Goal: Task Accomplishment & Management: Use online tool/utility

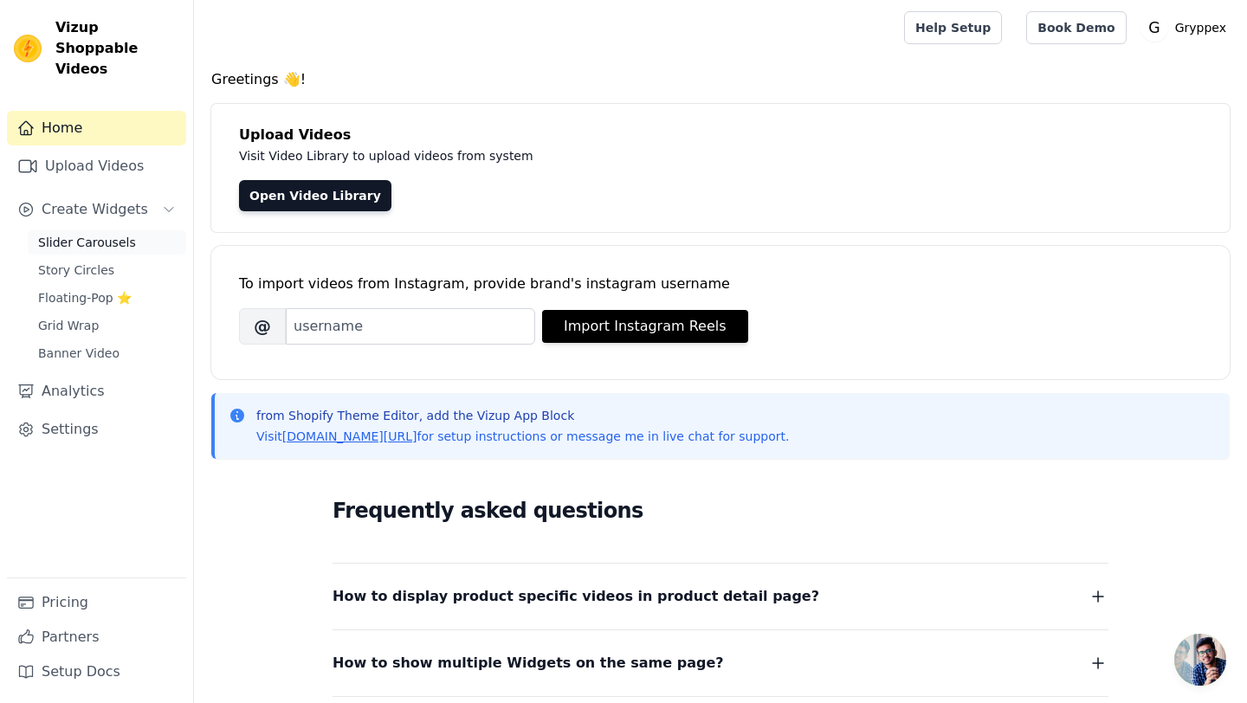
click at [76, 234] on span "Slider Carousels" at bounding box center [87, 242] width 98 height 17
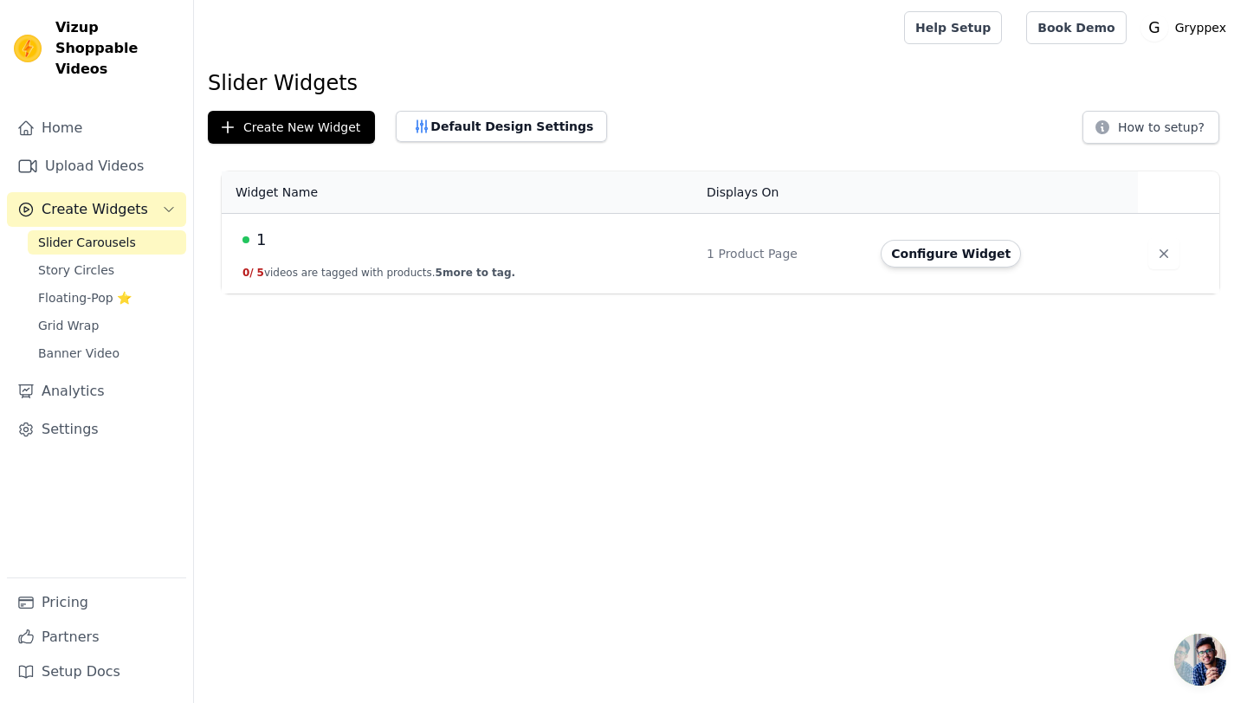
click at [526, 238] on div "1" at bounding box center [463, 240] width 443 height 24
click at [946, 260] on button "Configure Widget" at bounding box center [951, 254] width 140 height 28
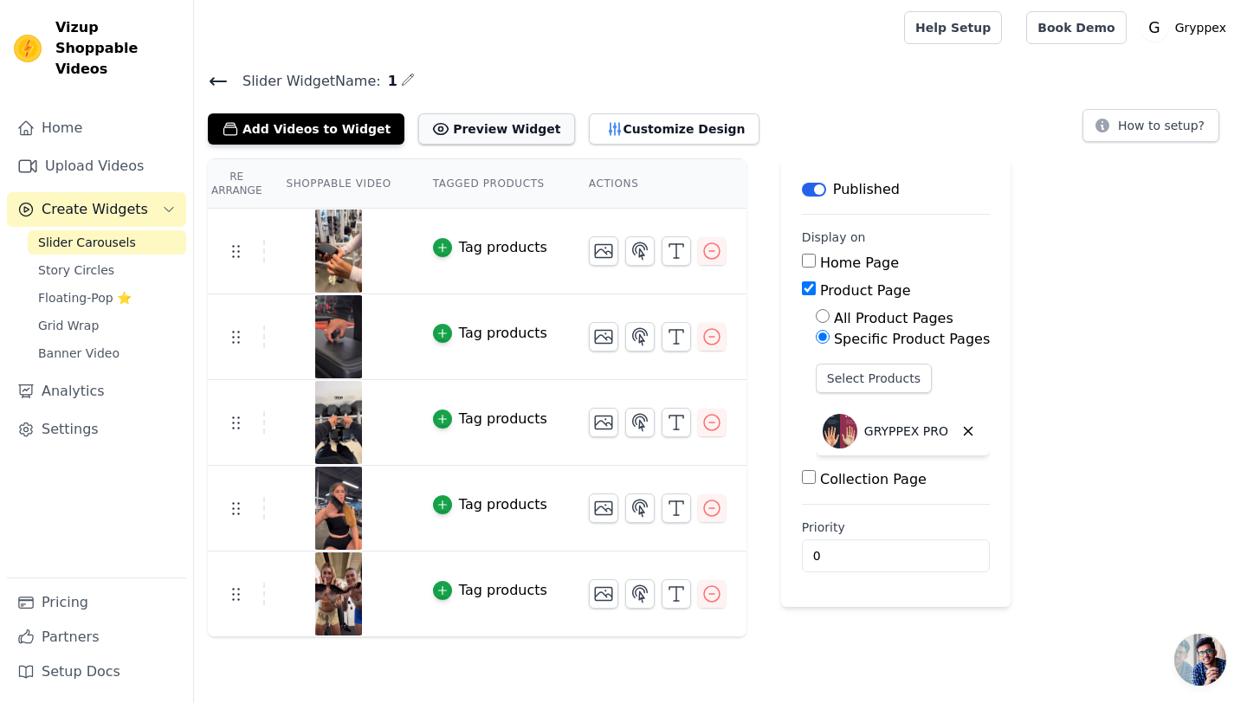
click at [482, 132] on button "Preview Widget" at bounding box center [496, 128] width 156 height 31
click at [613, 133] on button "Customize Design" at bounding box center [674, 128] width 171 height 31
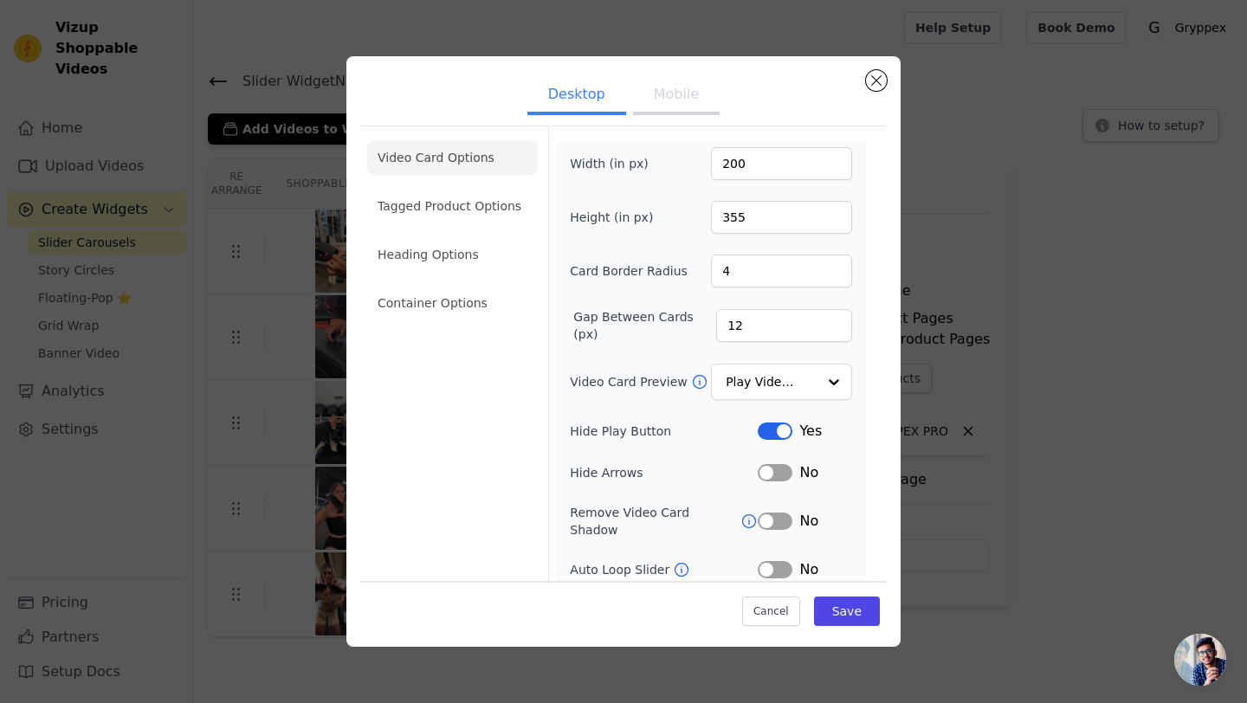
click at [674, 96] on button "Mobile" at bounding box center [676, 96] width 87 height 38
click at [596, 106] on button "Desktop" at bounding box center [576, 96] width 99 height 38
click at [671, 106] on button "Mobile" at bounding box center [676, 96] width 87 height 38
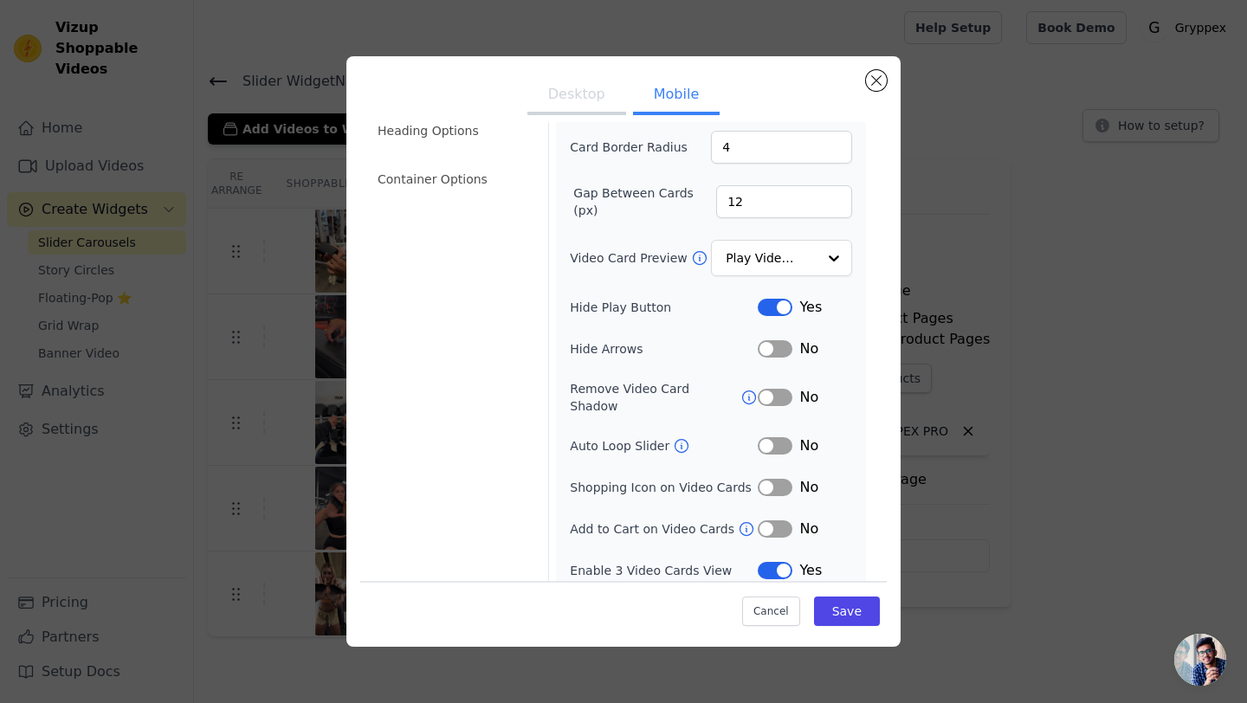
click at [593, 95] on button "Desktop" at bounding box center [576, 96] width 99 height 38
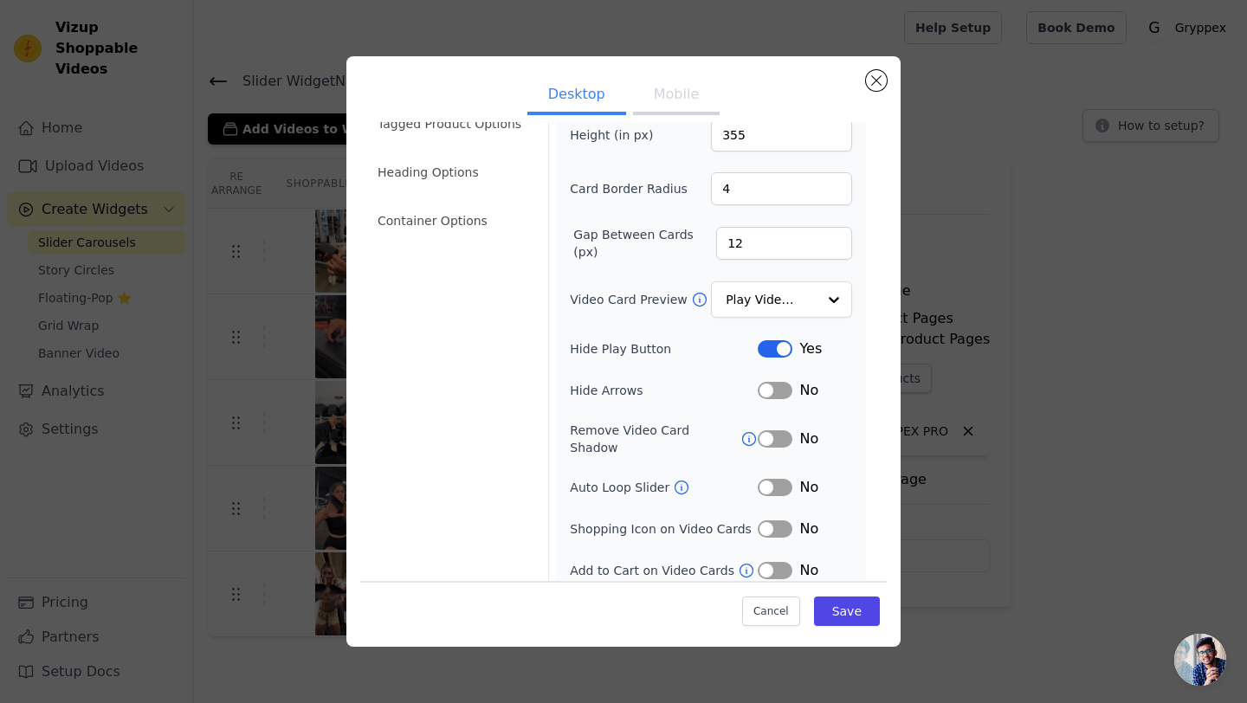
scroll to position [82, 0]
click at [684, 108] on button "Mobile" at bounding box center [676, 96] width 87 height 38
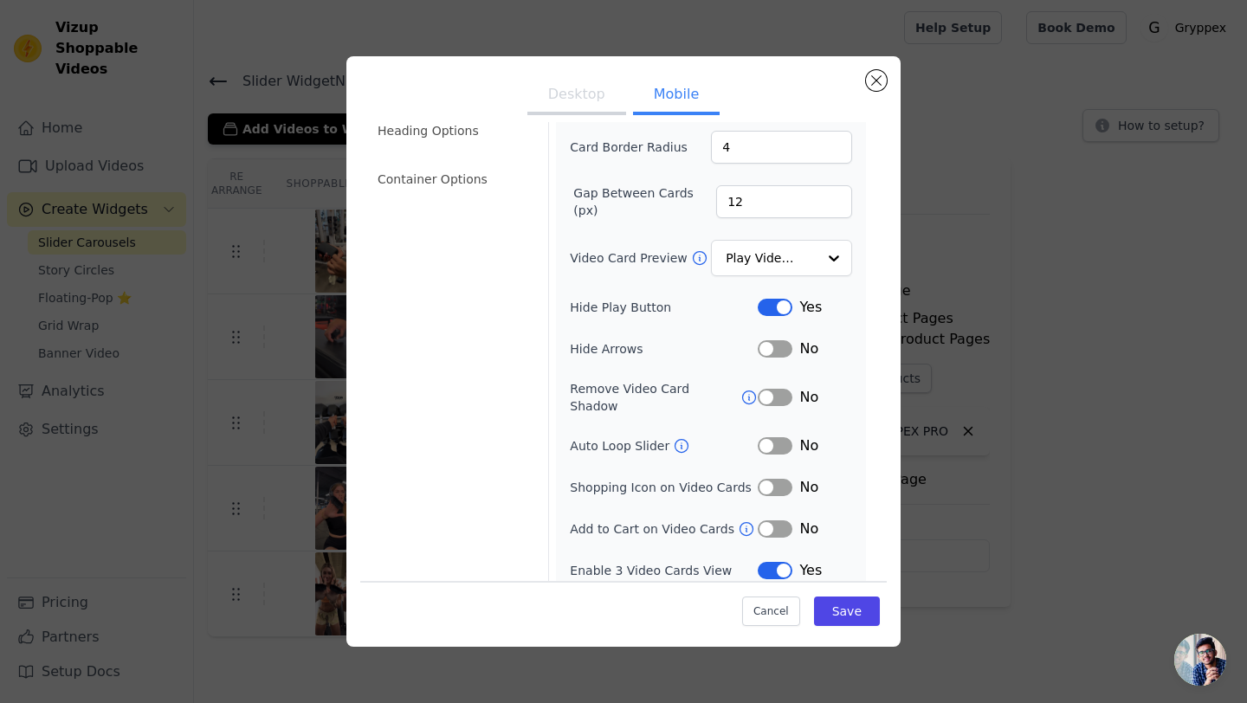
click at [770, 562] on button "Label" at bounding box center [775, 570] width 35 height 17
click at [836, 608] on button "Save" at bounding box center [847, 611] width 66 height 29
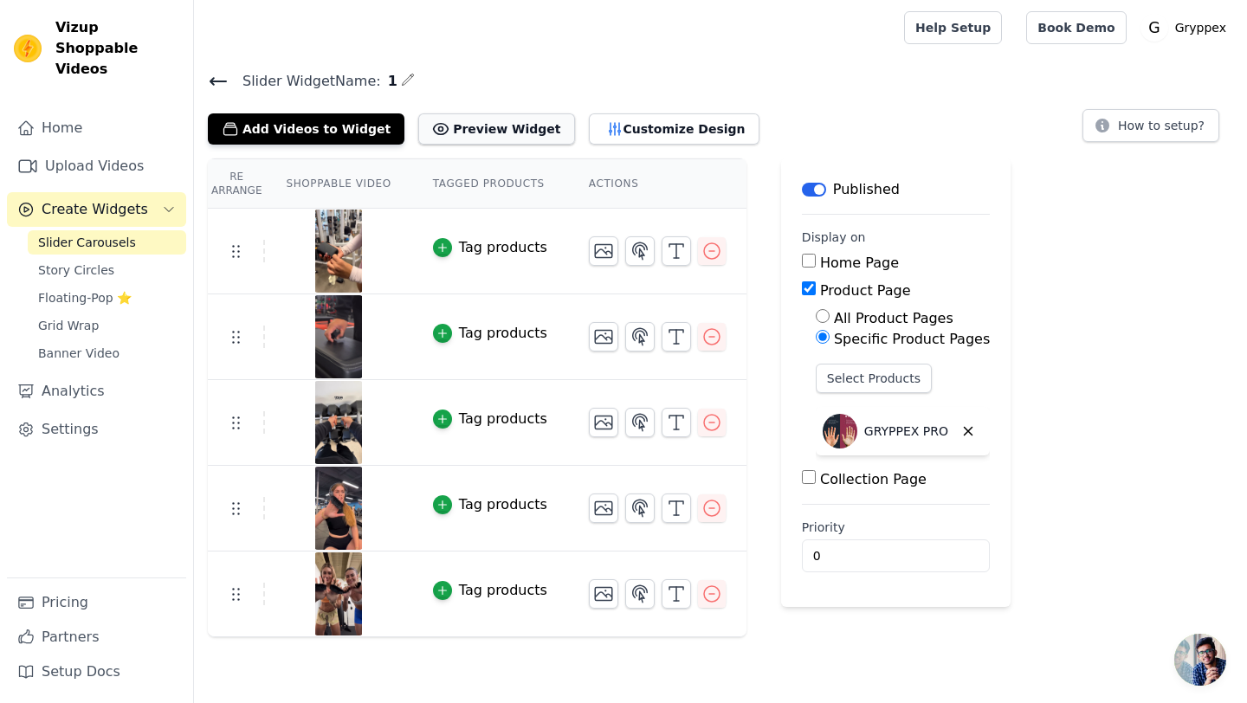
click at [459, 122] on button "Preview Widget" at bounding box center [496, 128] width 156 height 31
click at [602, 132] on button "Customize Design" at bounding box center [674, 128] width 171 height 31
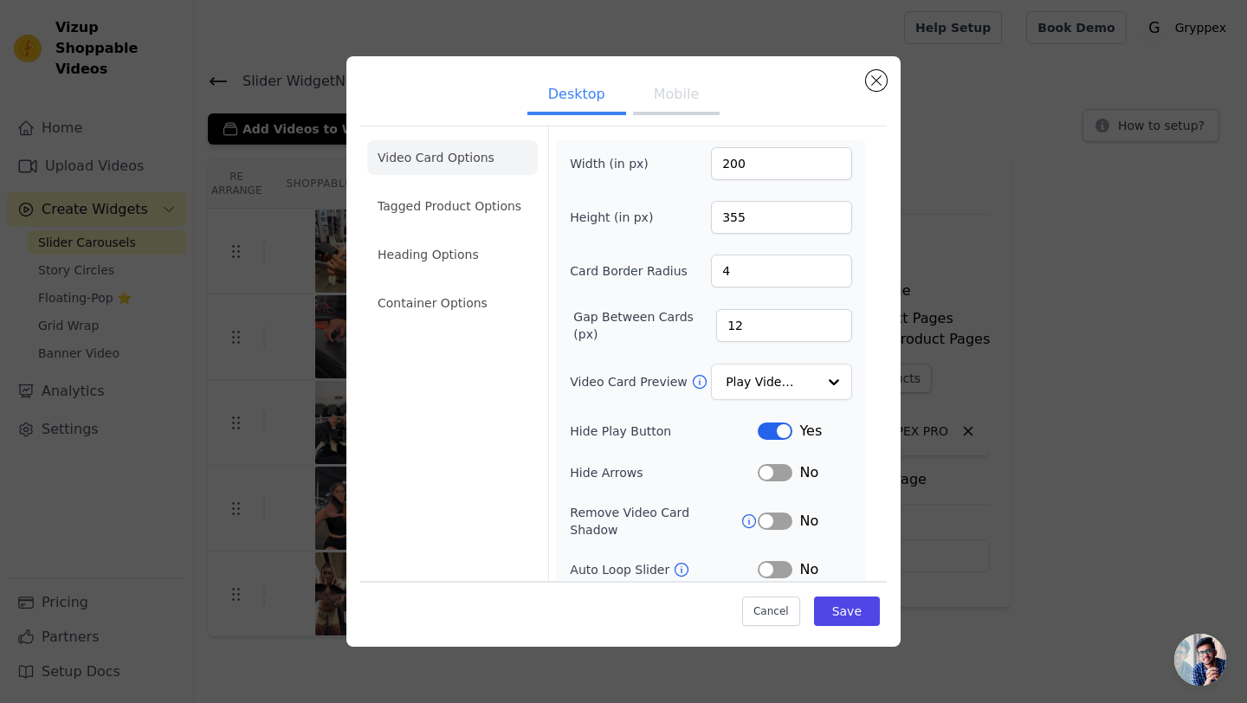
click at [668, 106] on button "Mobile" at bounding box center [676, 96] width 87 height 38
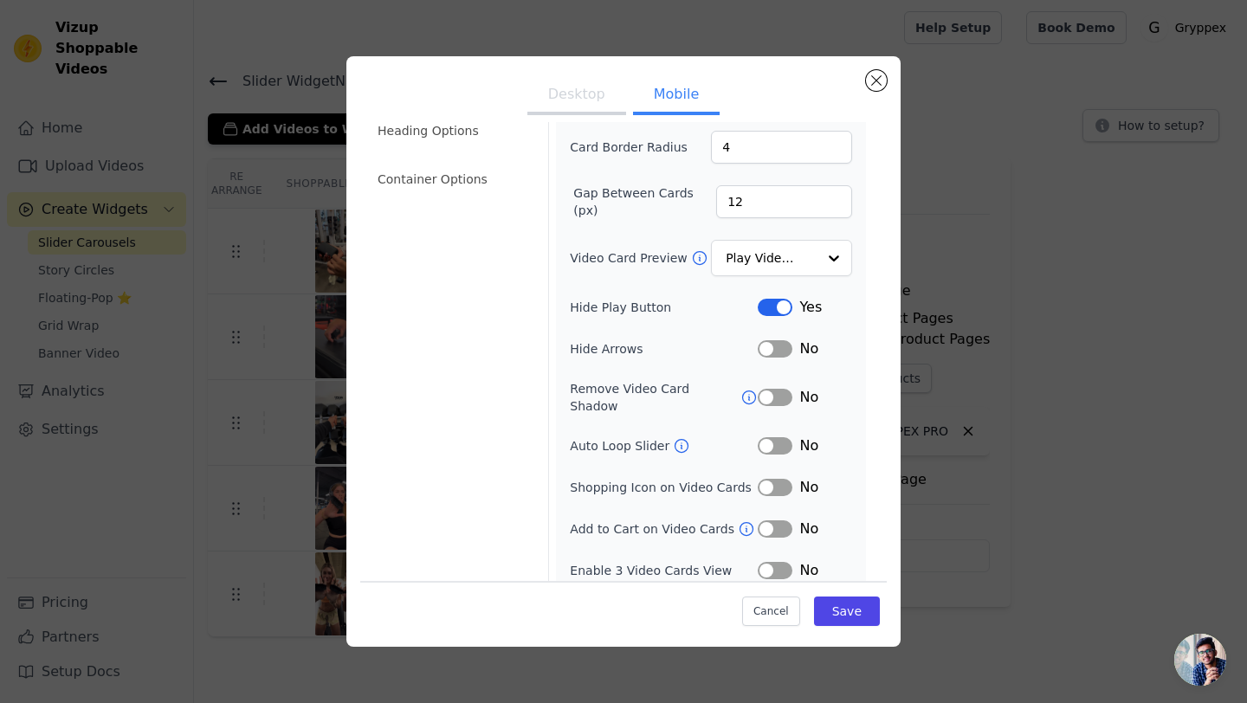
click at [784, 562] on button "Label" at bounding box center [775, 570] width 35 height 17
click at [842, 606] on button "Save" at bounding box center [847, 611] width 66 height 29
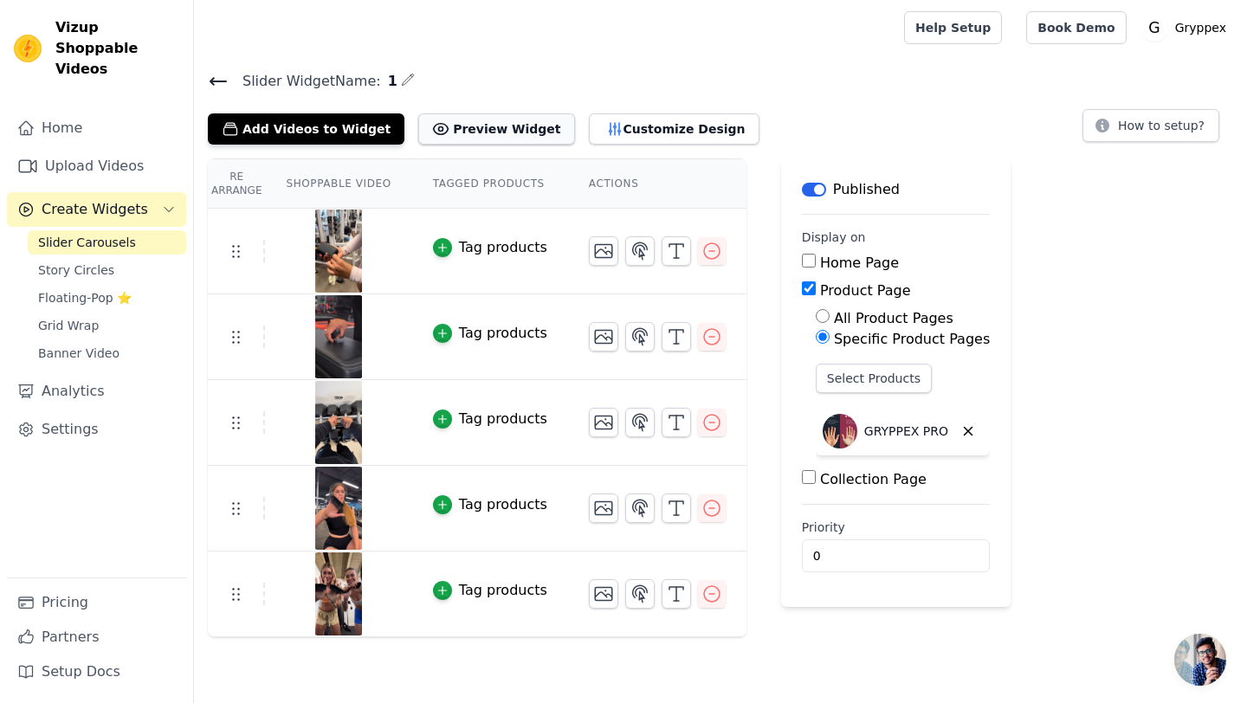
click at [513, 127] on button "Preview Widget" at bounding box center [496, 128] width 156 height 31
click at [624, 130] on button "Customize Design" at bounding box center [674, 128] width 171 height 31
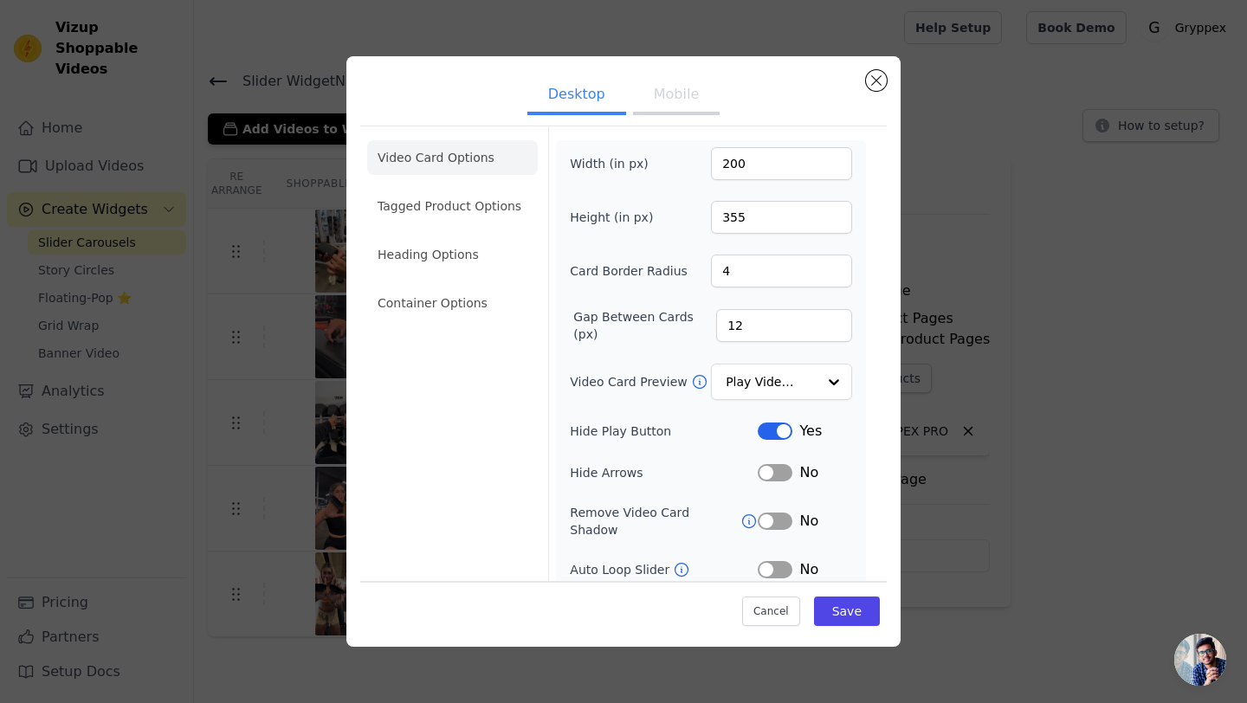
scroll to position [82, 0]
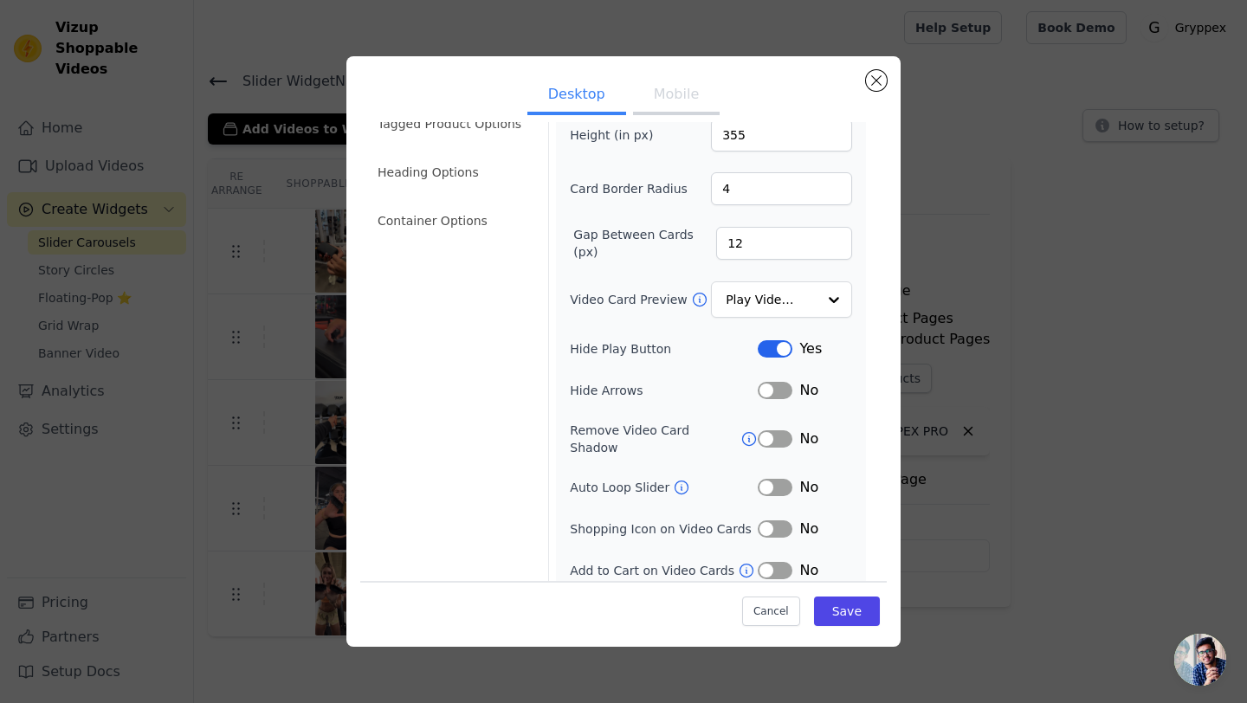
click at [679, 106] on button "Mobile" at bounding box center [676, 96] width 87 height 38
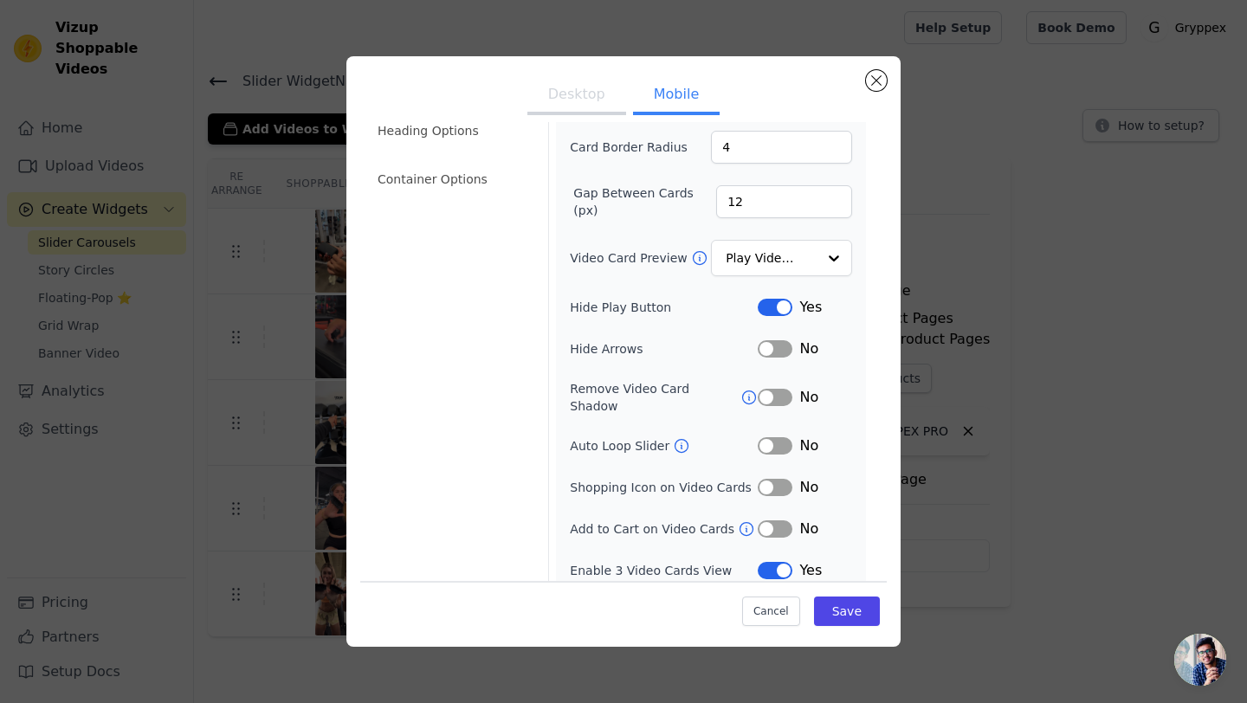
click at [786, 562] on button "Label" at bounding box center [775, 570] width 35 height 17
click at [864, 622] on button "Save" at bounding box center [847, 611] width 66 height 29
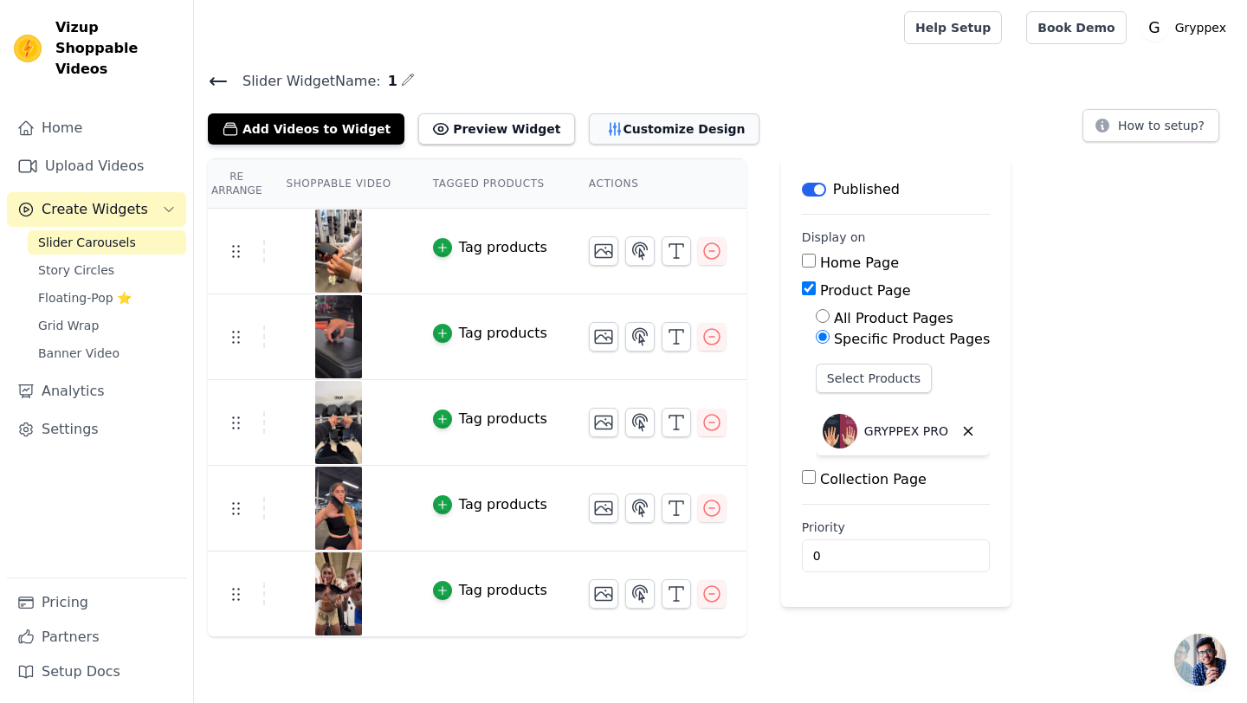
click at [669, 136] on button "Customize Design" at bounding box center [674, 128] width 171 height 31
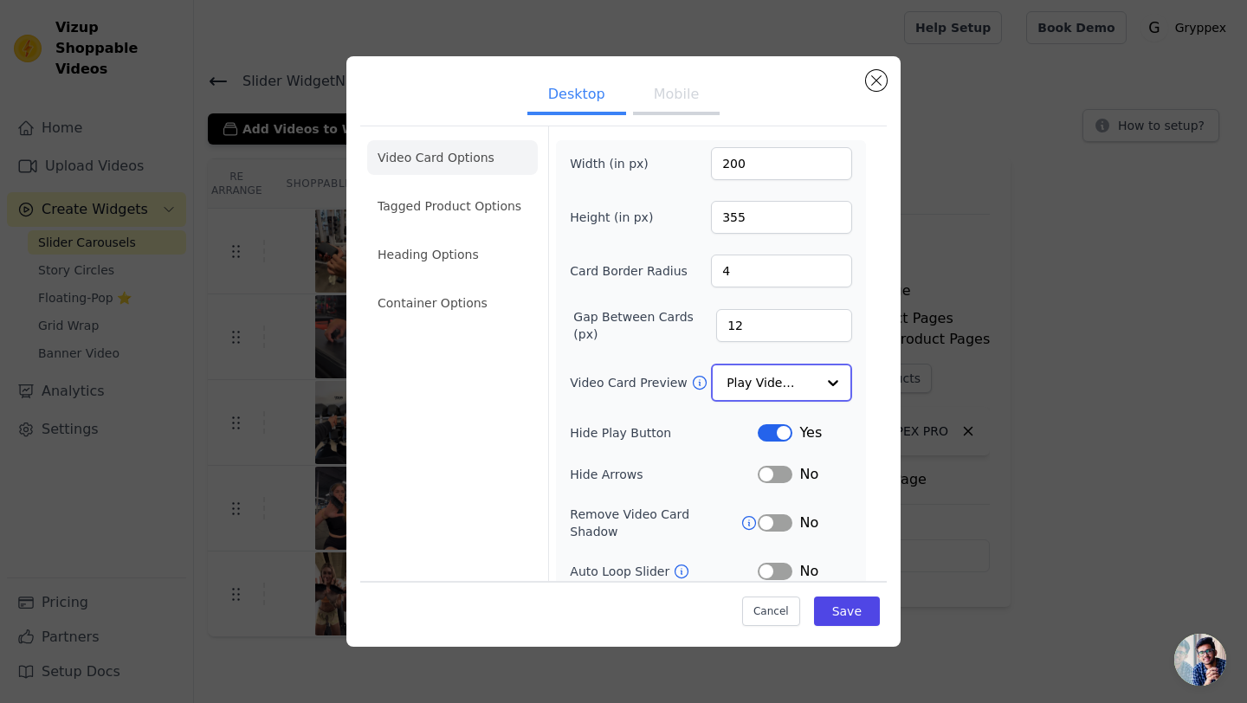
click at [758, 388] on input "Video Card Preview" at bounding box center [770, 382] width 89 height 35
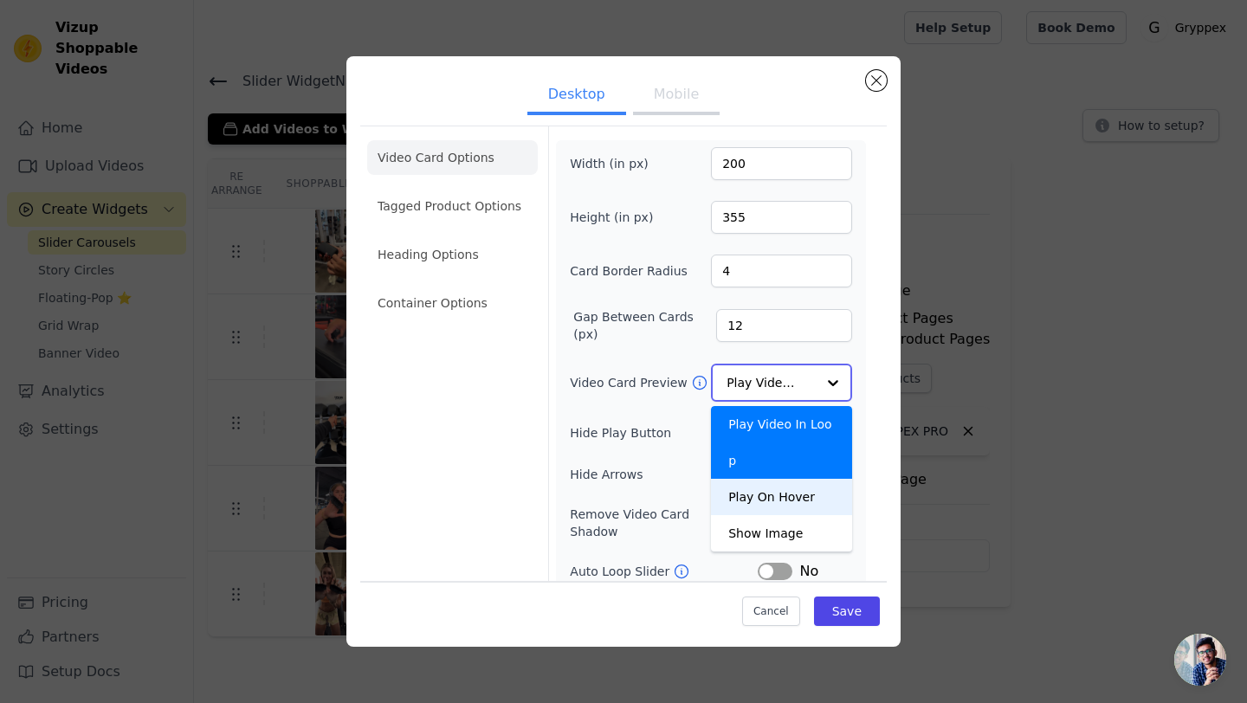
click at [777, 479] on div "Play On Hover" at bounding box center [781, 497] width 141 height 36
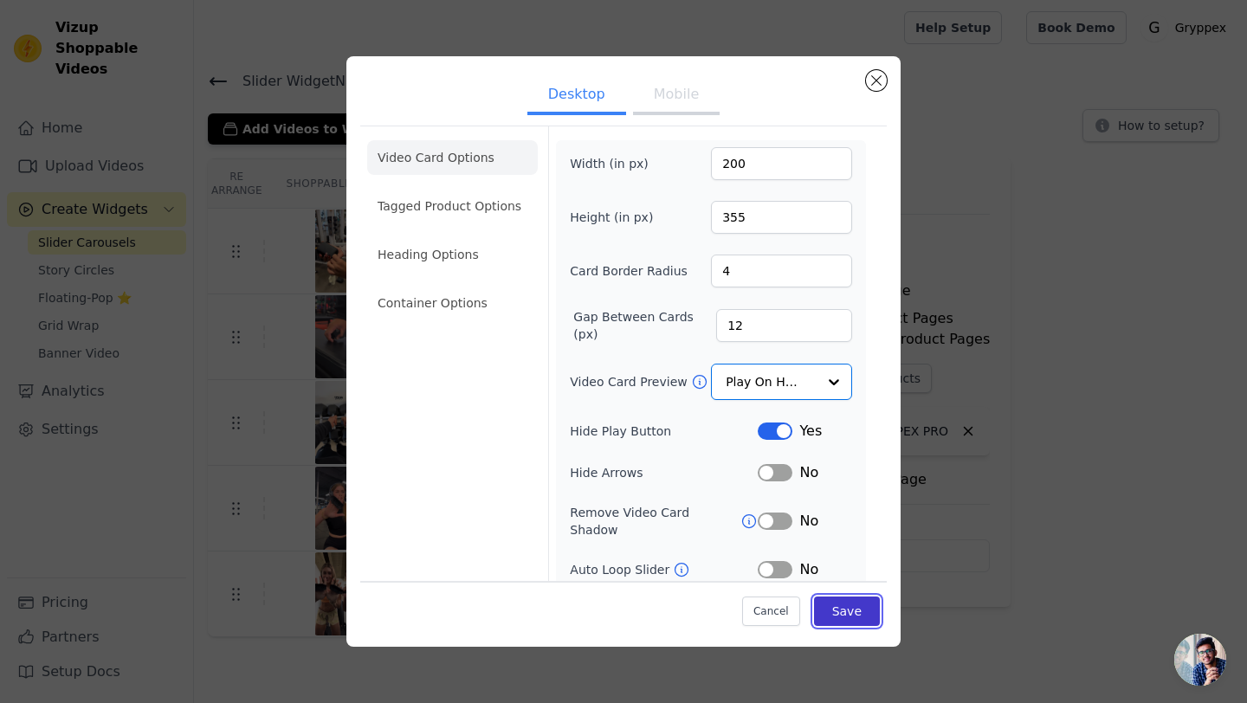
click at [851, 607] on button "Save" at bounding box center [847, 611] width 66 height 29
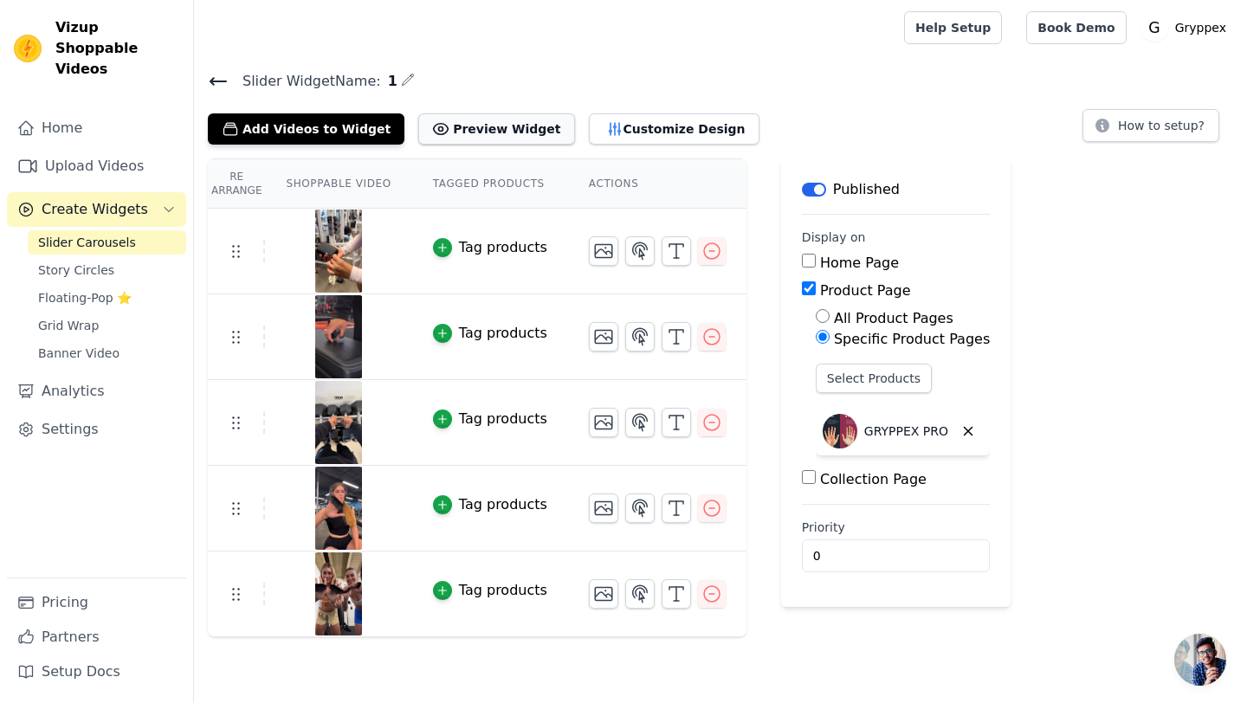
click at [440, 139] on button "Preview Widget" at bounding box center [496, 128] width 156 height 31
click at [600, 126] on button "Customize Design" at bounding box center [674, 128] width 171 height 31
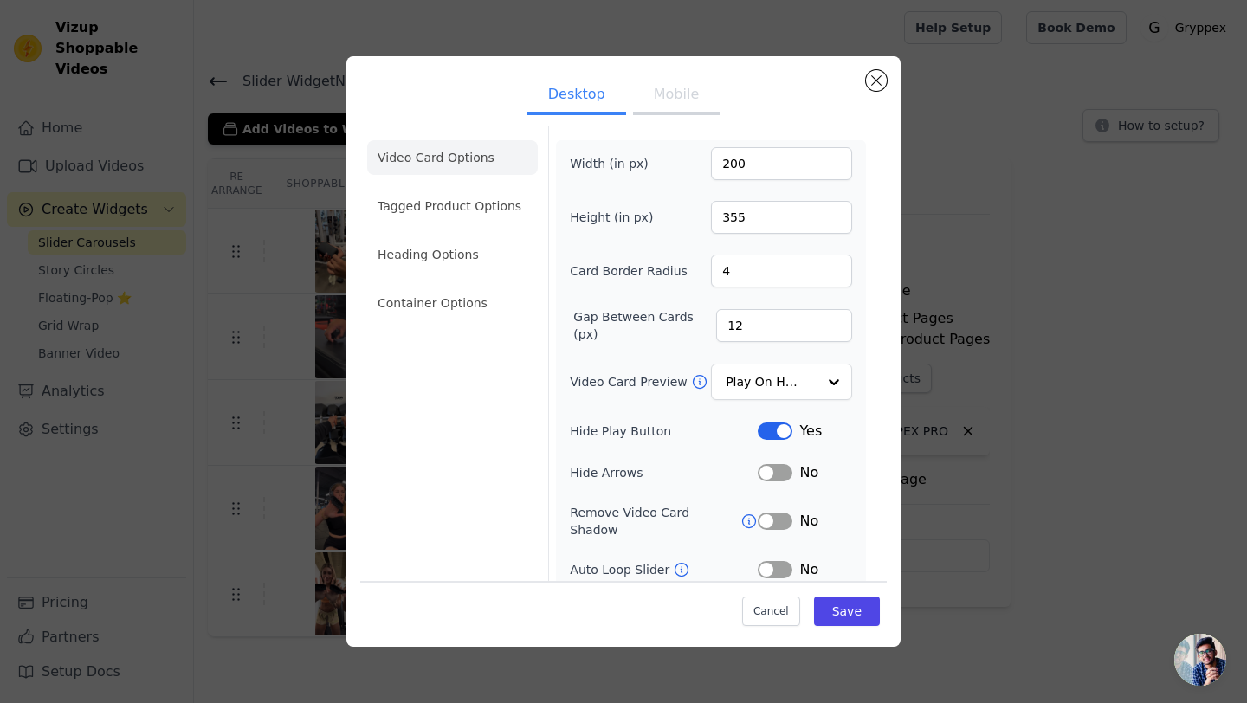
click at [655, 100] on button "Mobile" at bounding box center [676, 96] width 87 height 38
click at [778, 391] on input "Video Card Preview" at bounding box center [770, 382] width 89 height 35
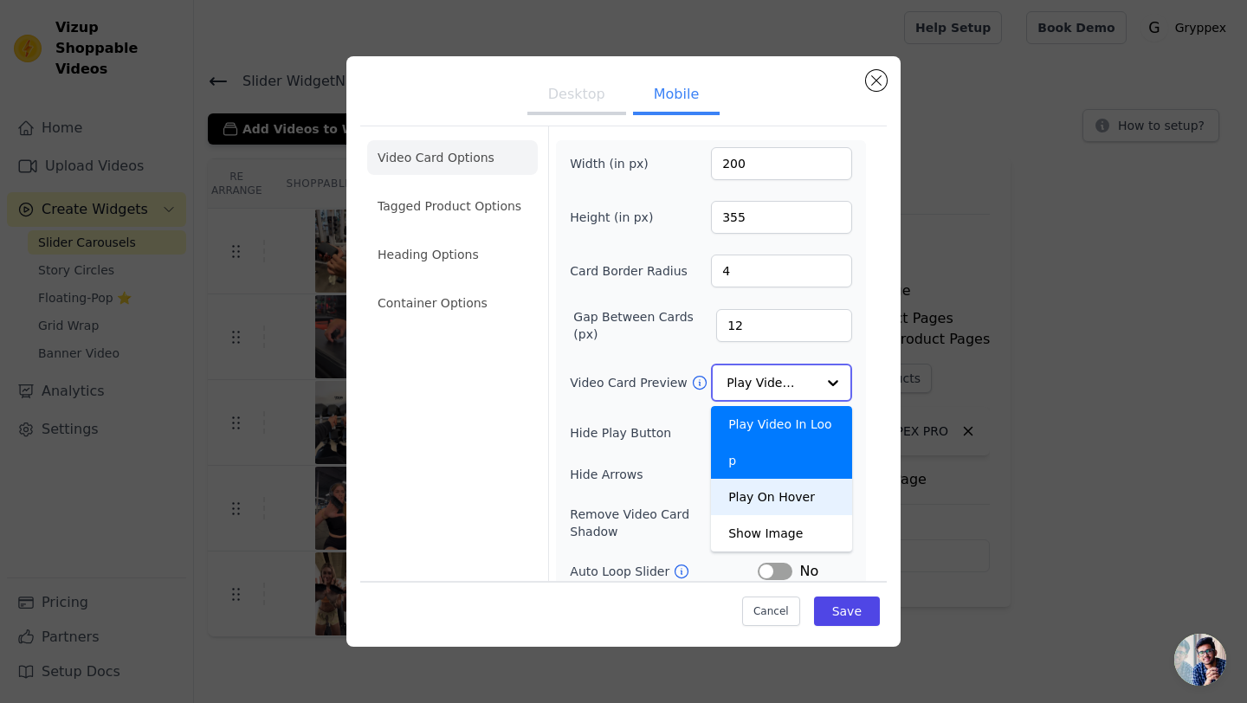
click at [773, 479] on div "Play On Hover" at bounding box center [781, 497] width 141 height 36
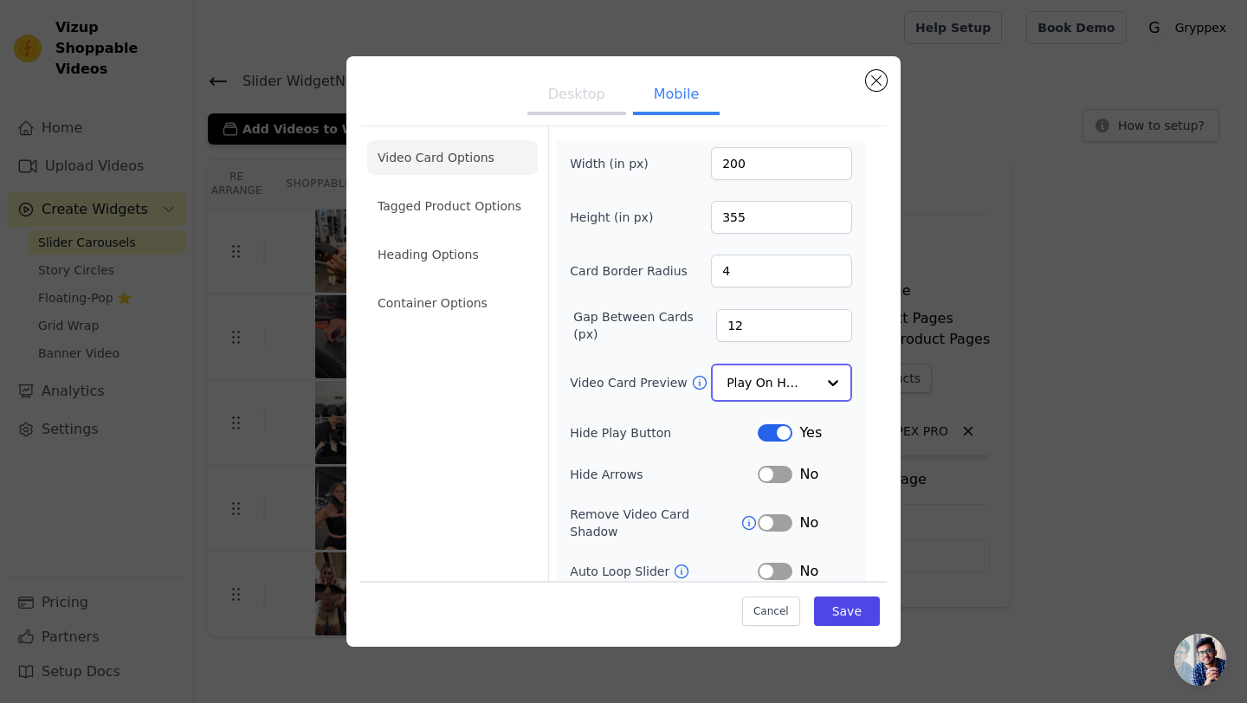
scroll to position [126, 0]
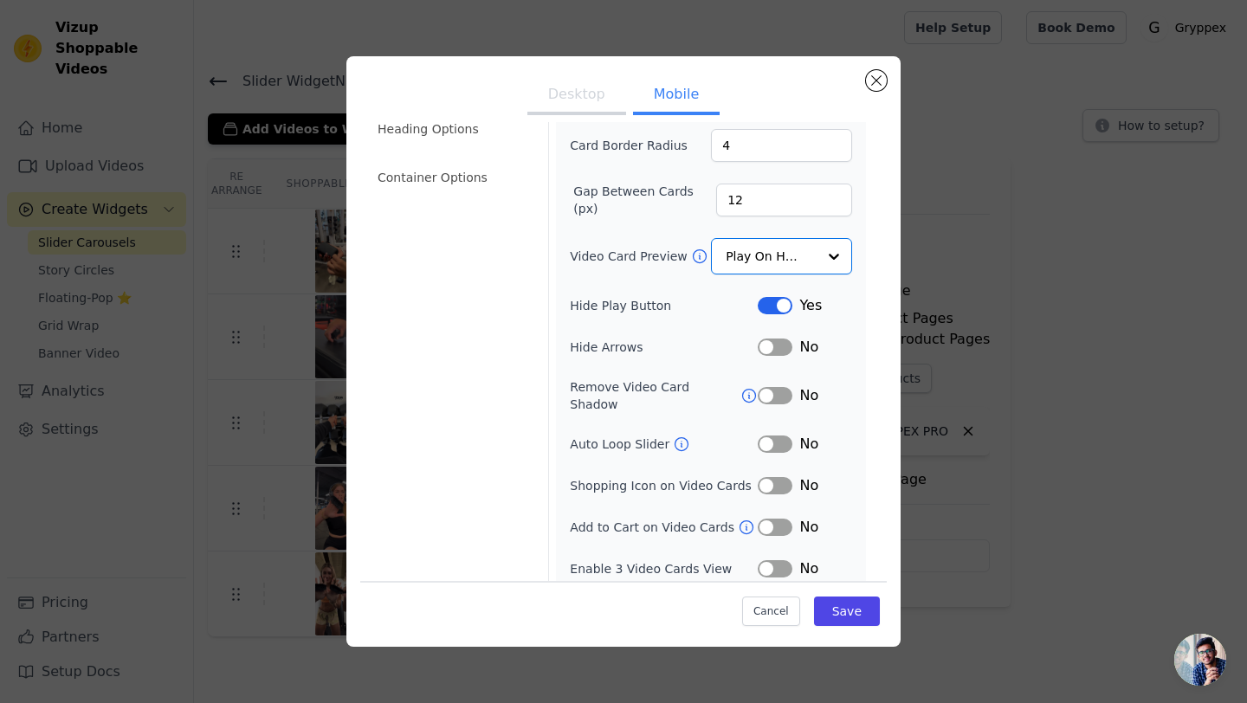
click at [765, 560] on button "Label" at bounding box center [775, 568] width 35 height 17
click at [857, 621] on button "Save" at bounding box center [847, 611] width 66 height 29
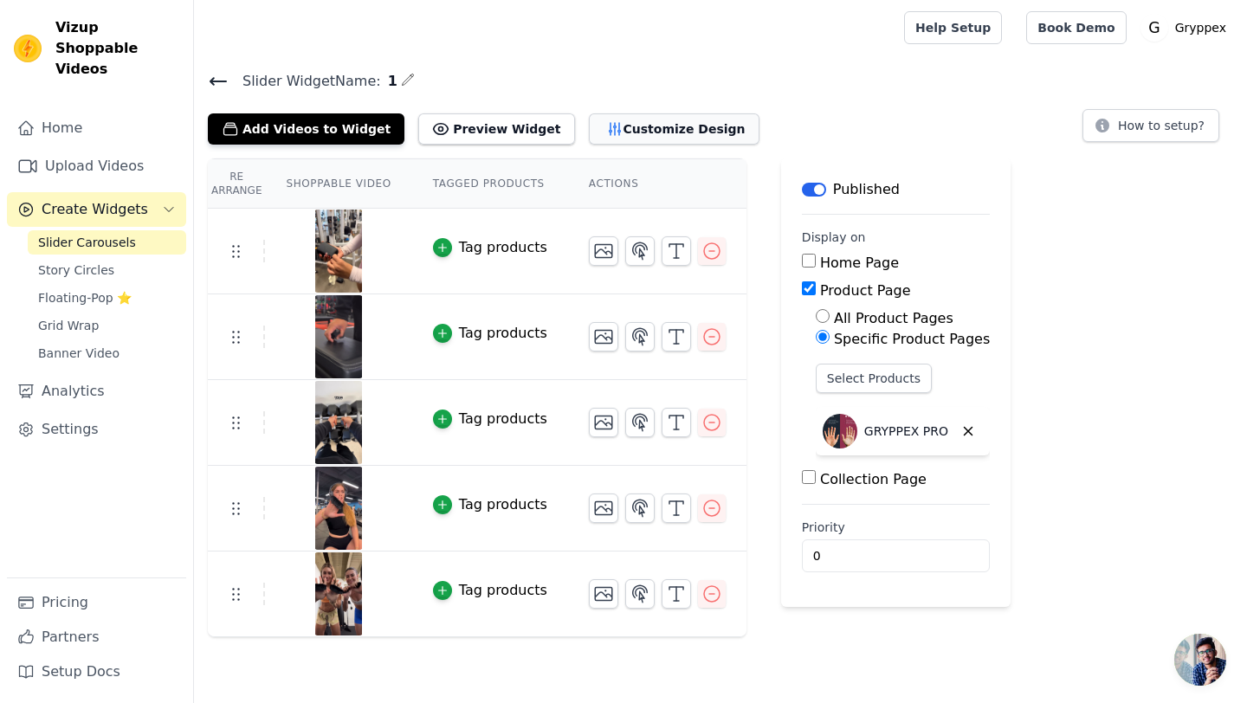
click at [636, 115] on button "Customize Design" at bounding box center [674, 128] width 171 height 31
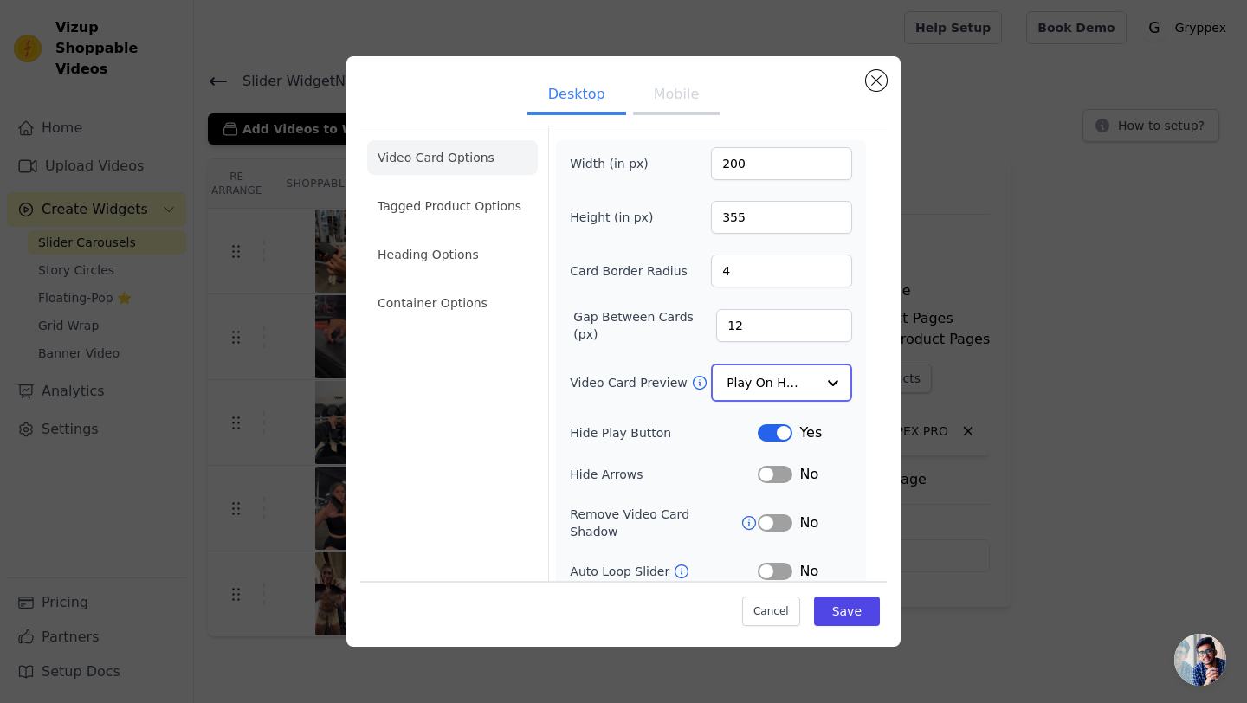
click at [747, 399] on div "Play On Hover" at bounding box center [781, 383] width 141 height 38
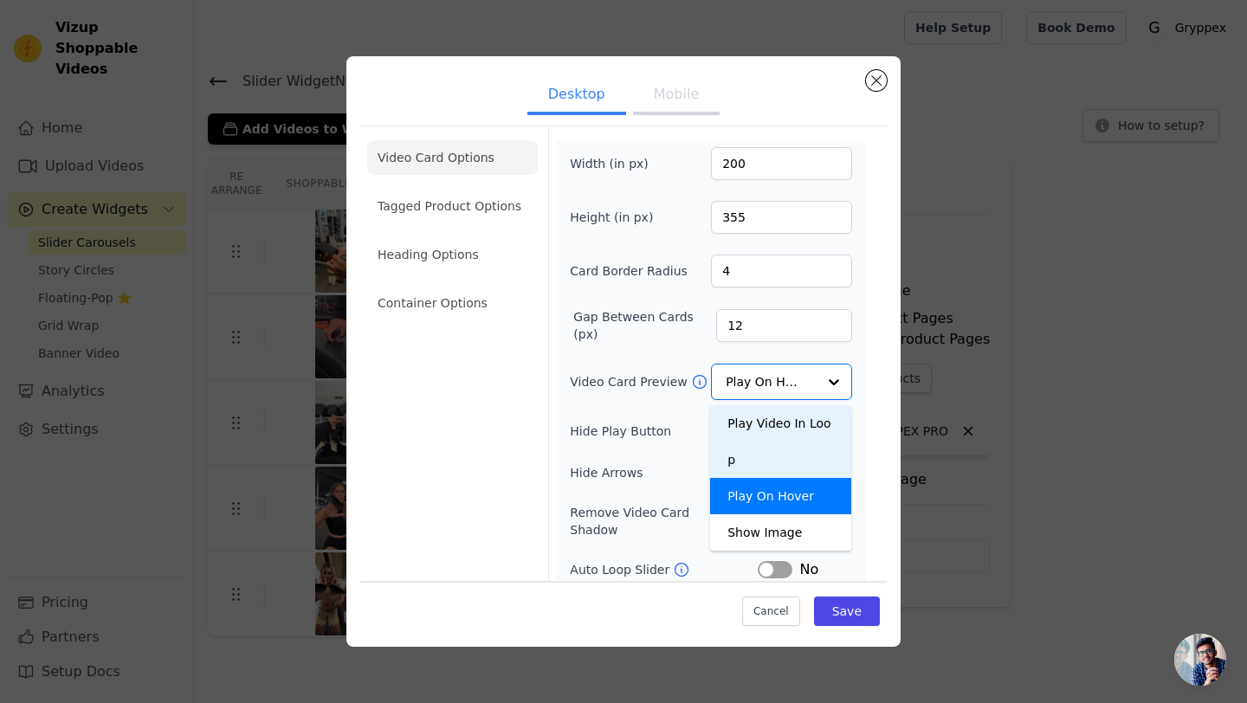
click at [666, 88] on button "Mobile" at bounding box center [676, 96] width 87 height 38
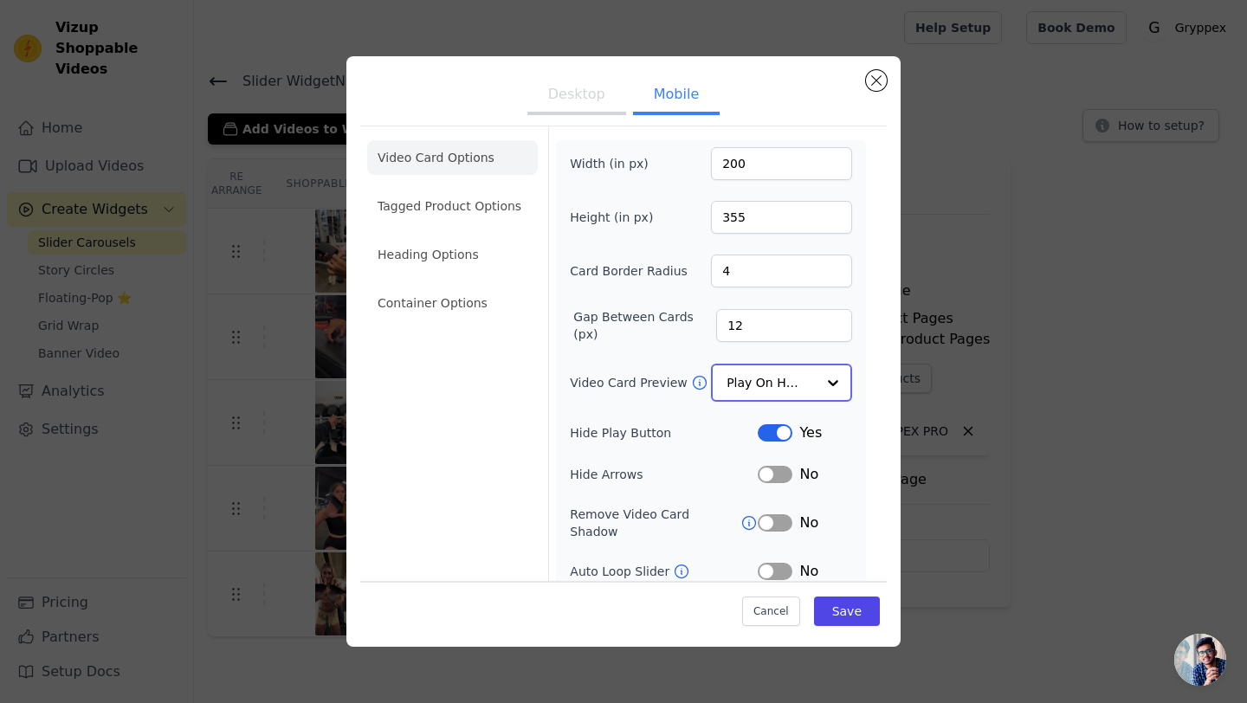
click at [780, 370] on input "Video Card Preview" at bounding box center [770, 382] width 89 height 35
click at [853, 546] on div "Width (in px) 200 Height (in px) 355 Card Border Radius 4 Gap Between Cards (px…" at bounding box center [711, 425] width 310 height 571
click at [745, 513] on icon at bounding box center [748, 521] width 17 height 17
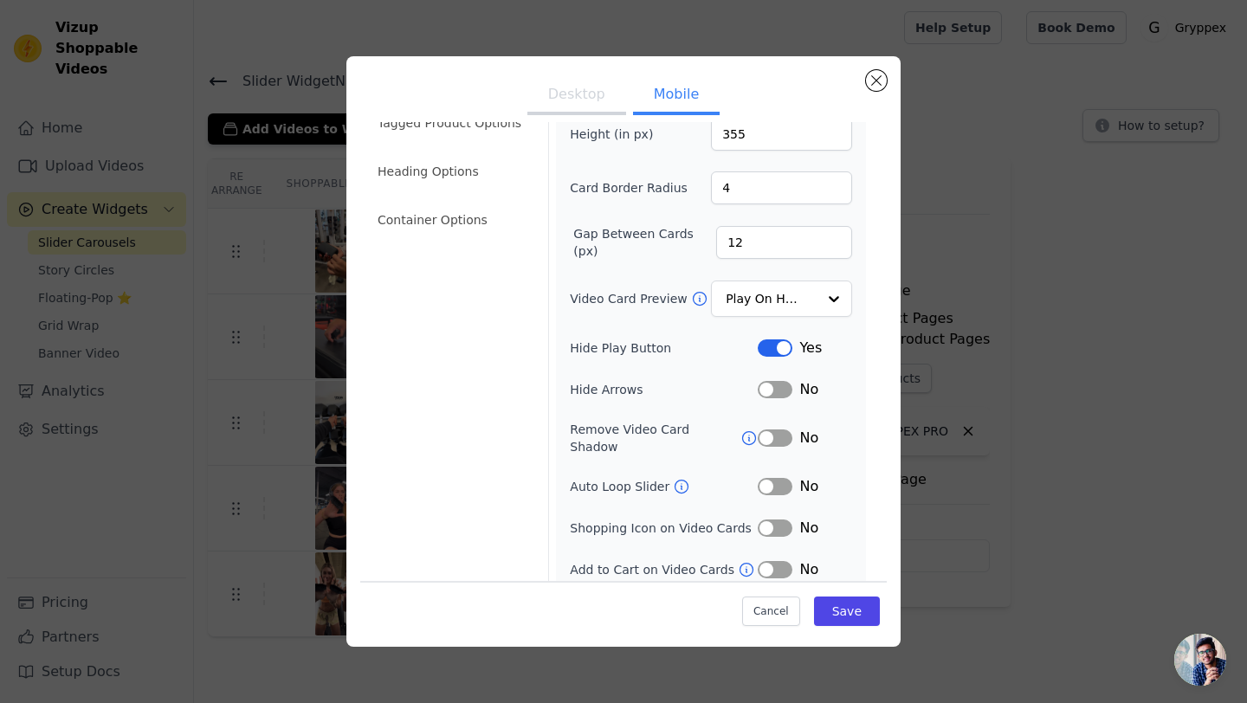
scroll to position [89, 0]
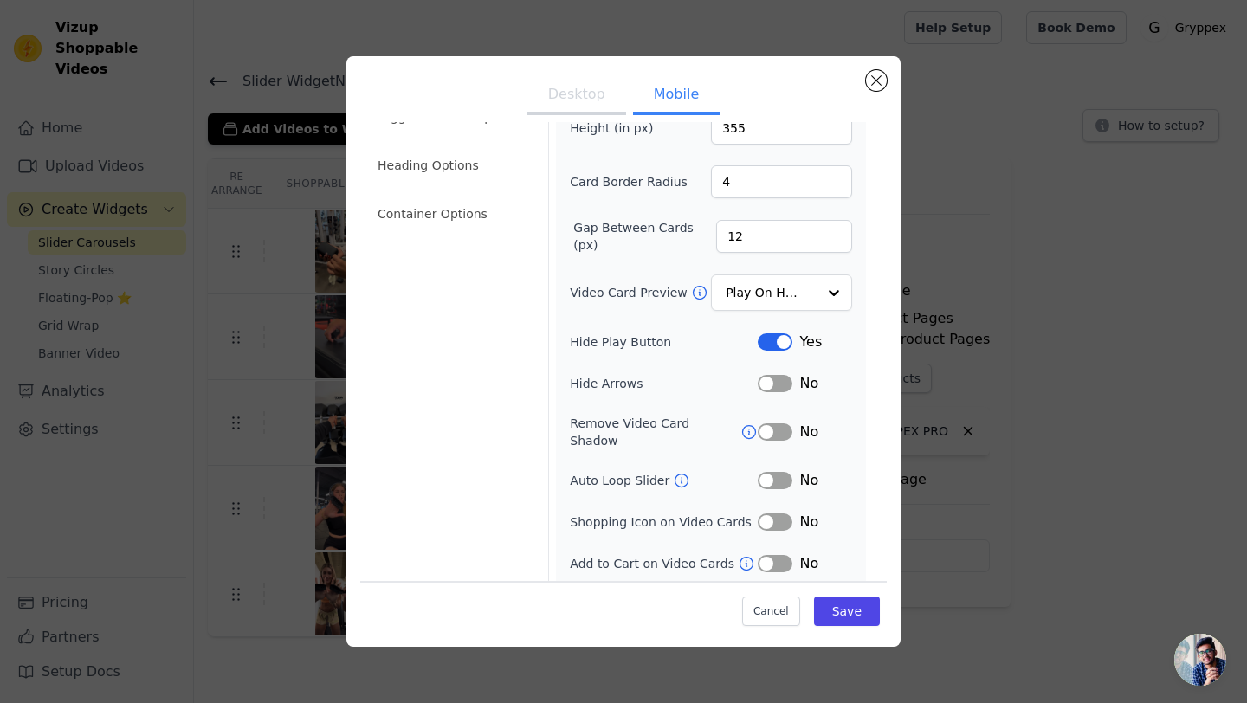
click at [767, 472] on button "Label" at bounding box center [775, 480] width 35 height 17
click at [853, 623] on button "Save" at bounding box center [847, 611] width 66 height 29
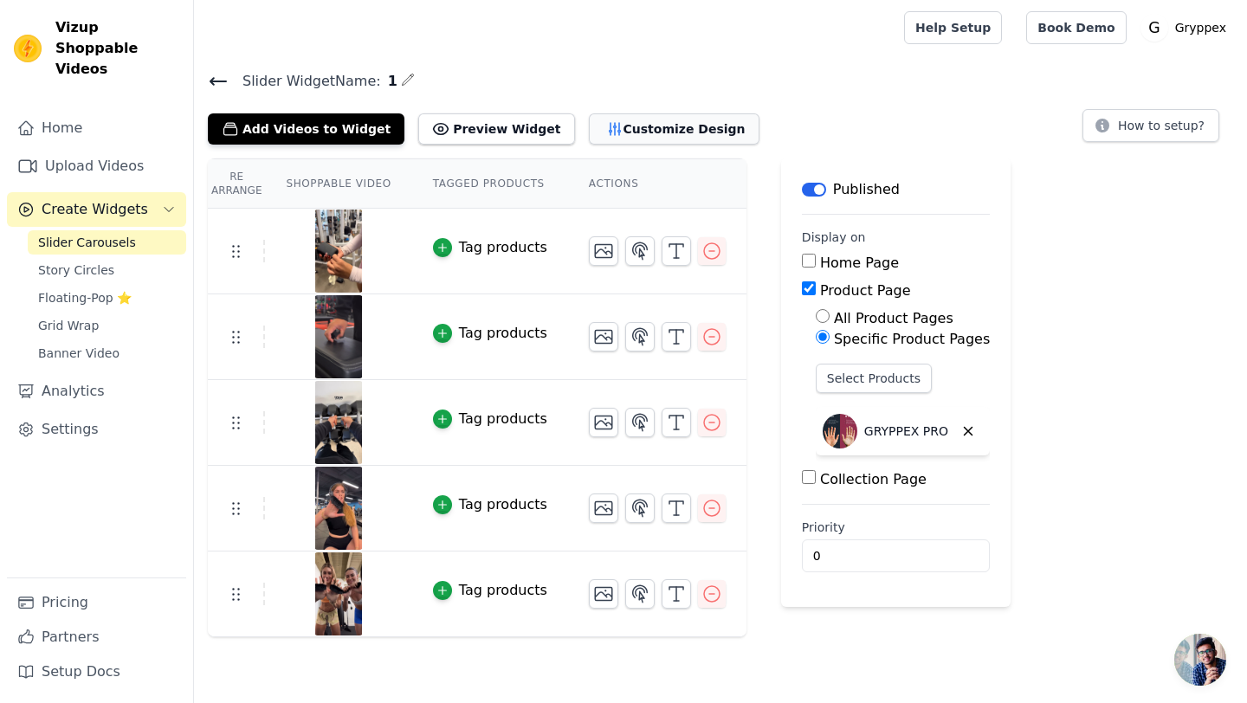
click at [614, 119] on button "Customize Design" at bounding box center [674, 128] width 171 height 31
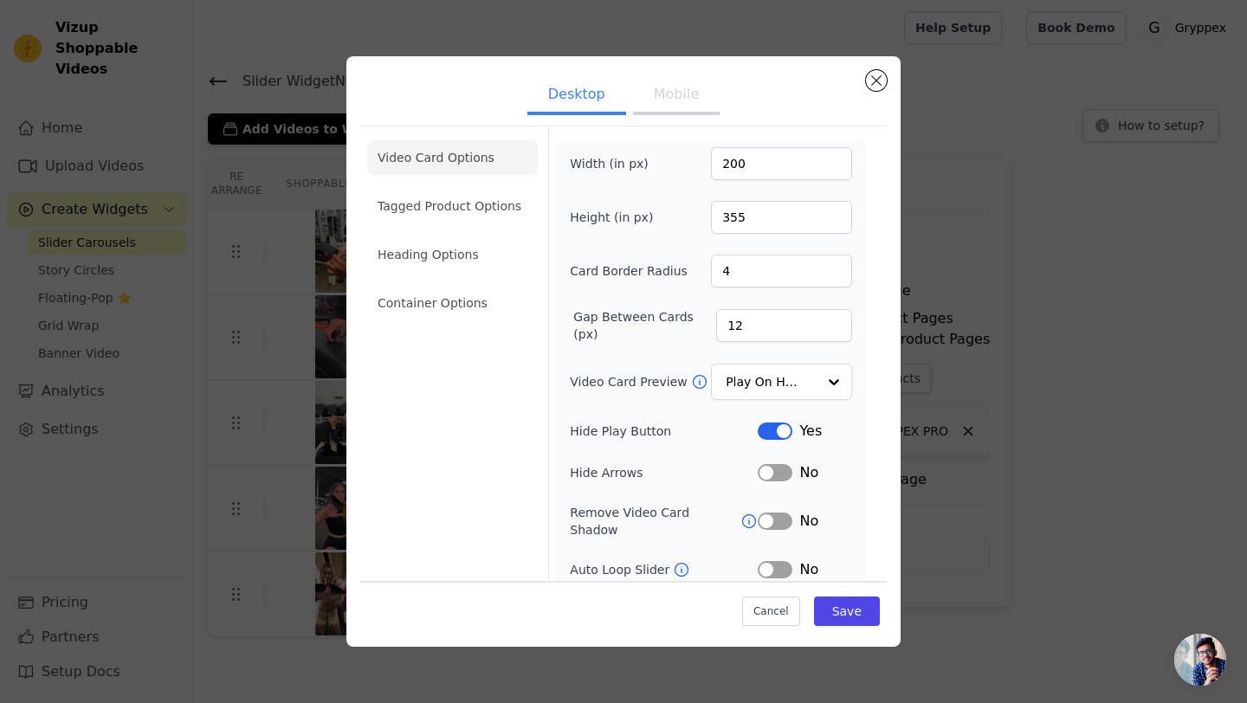
scroll to position [82, 0]
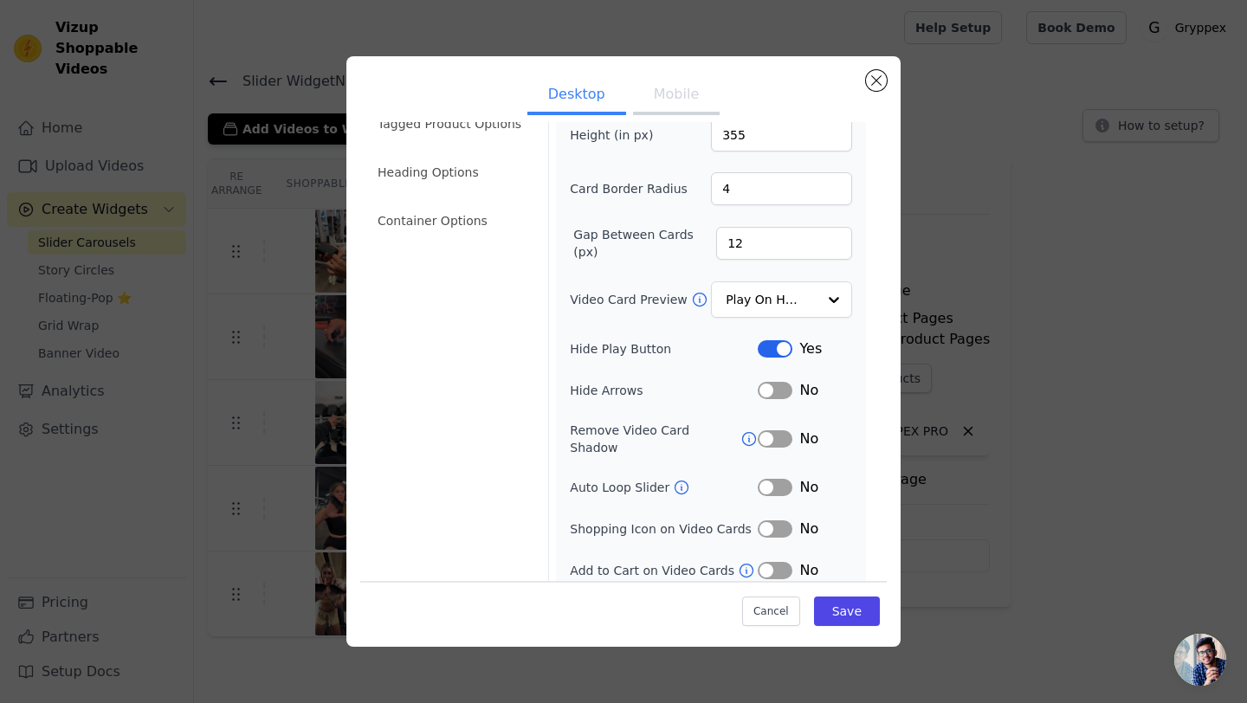
click at [684, 90] on button "Mobile" at bounding box center [676, 96] width 87 height 38
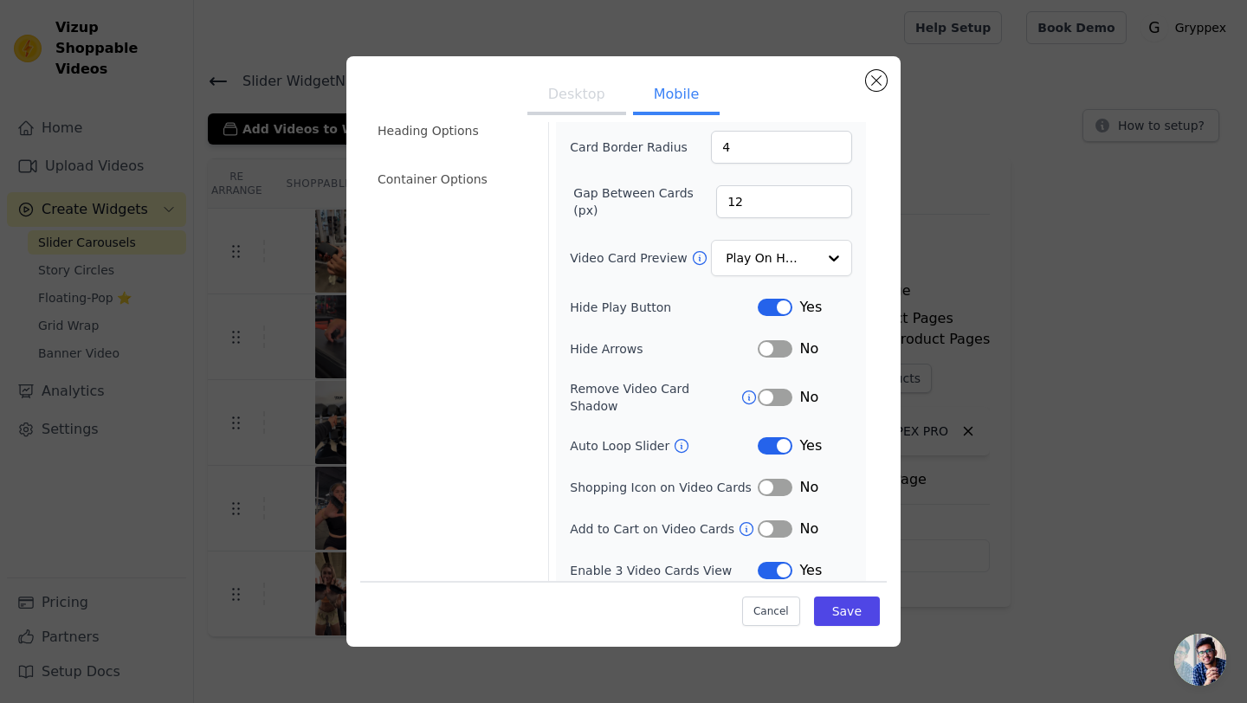
click at [771, 437] on button "Label" at bounding box center [775, 445] width 35 height 17
click at [773, 479] on button "Label" at bounding box center [775, 487] width 35 height 17
click at [835, 613] on button "Save" at bounding box center [847, 611] width 66 height 29
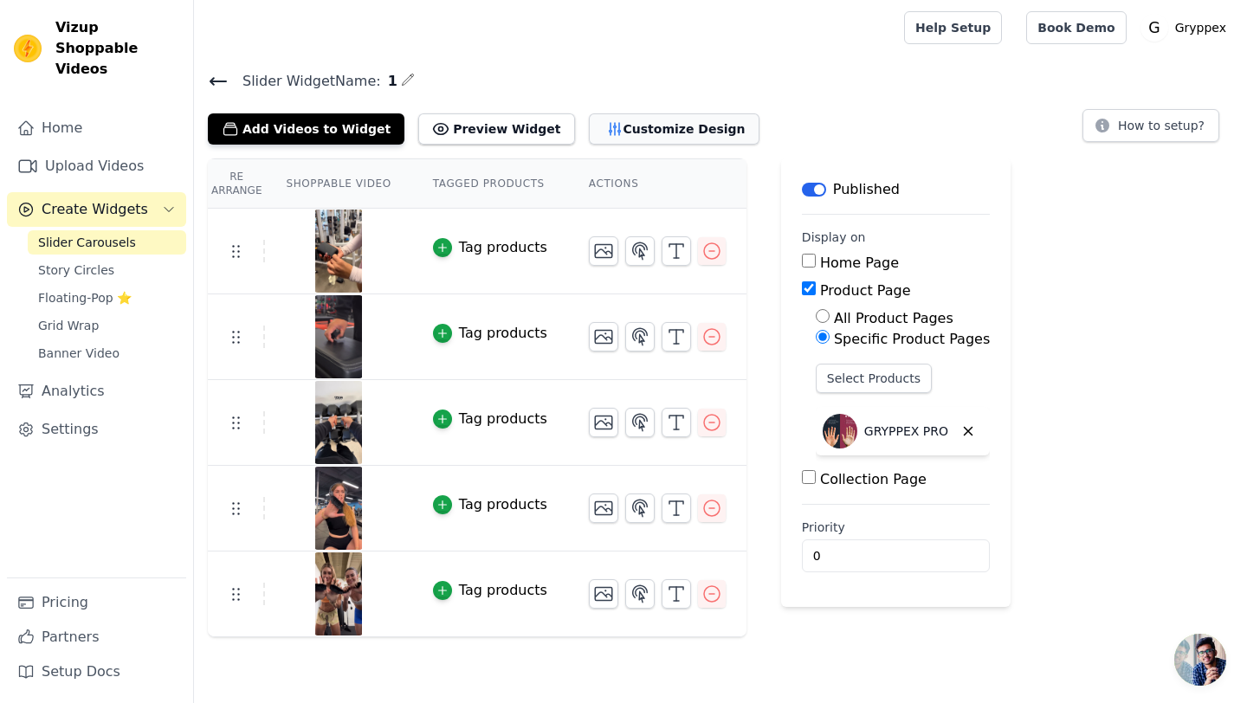
click at [589, 122] on button "Customize Design" at bounding box center [674, 128] width 171 height 31
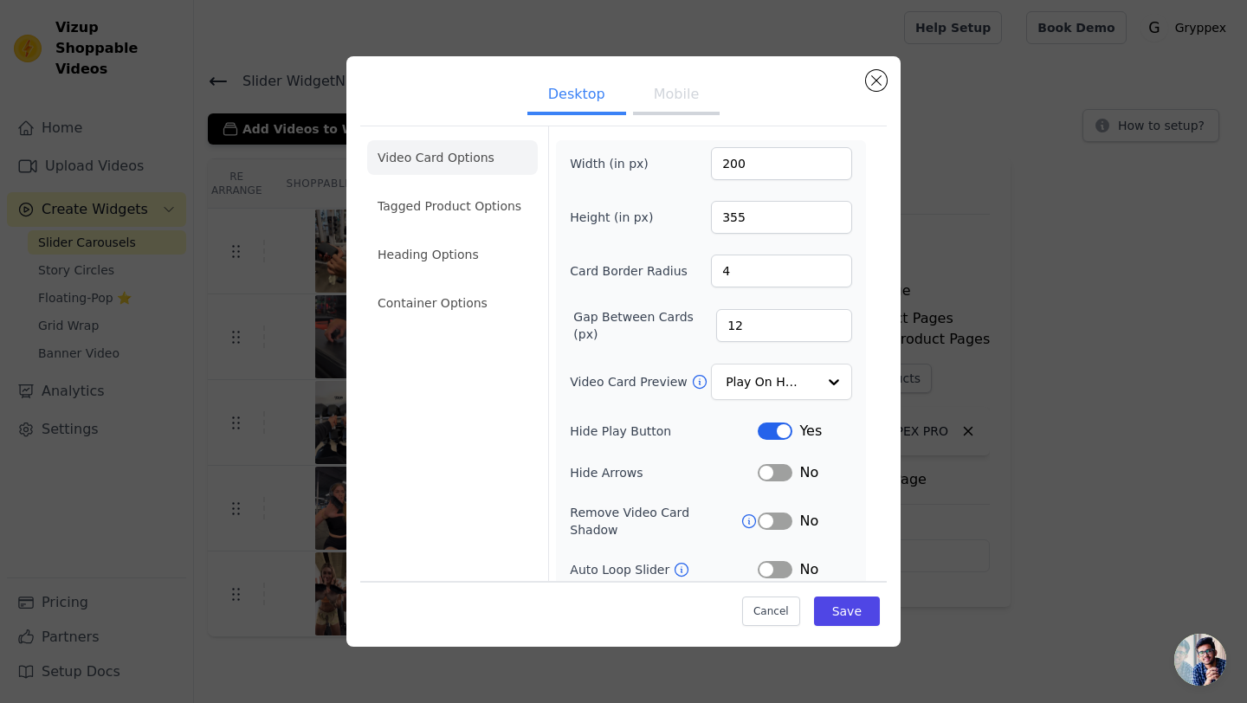
click at [668, 95] on button "Mobile" at bounding box center [676, 96] width 87 height 38
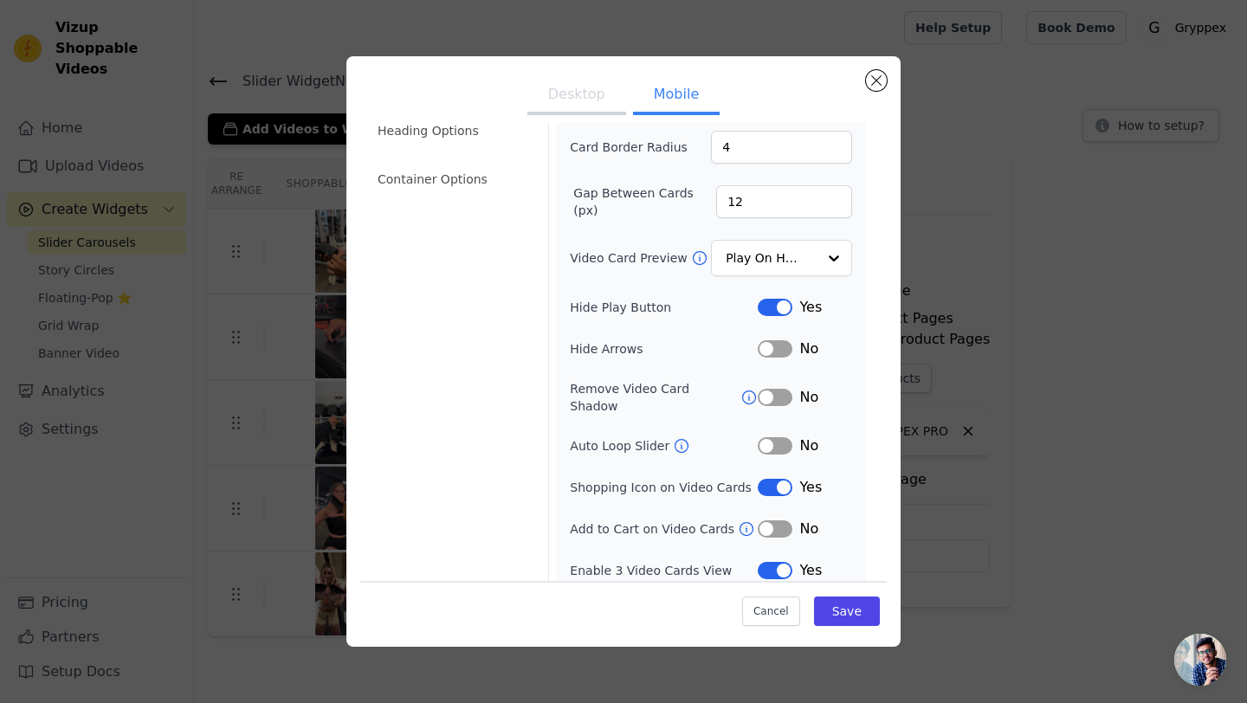
click at [763, 479] on button "Label" at bounding box center [775, 487] width 35 height 17
click at [771, 394] on button "Label" at bounding box center [775, 397] width 35 height 17
click at [837, 621] on button "Save" at bounding box center [847, 611] width 66 height 29
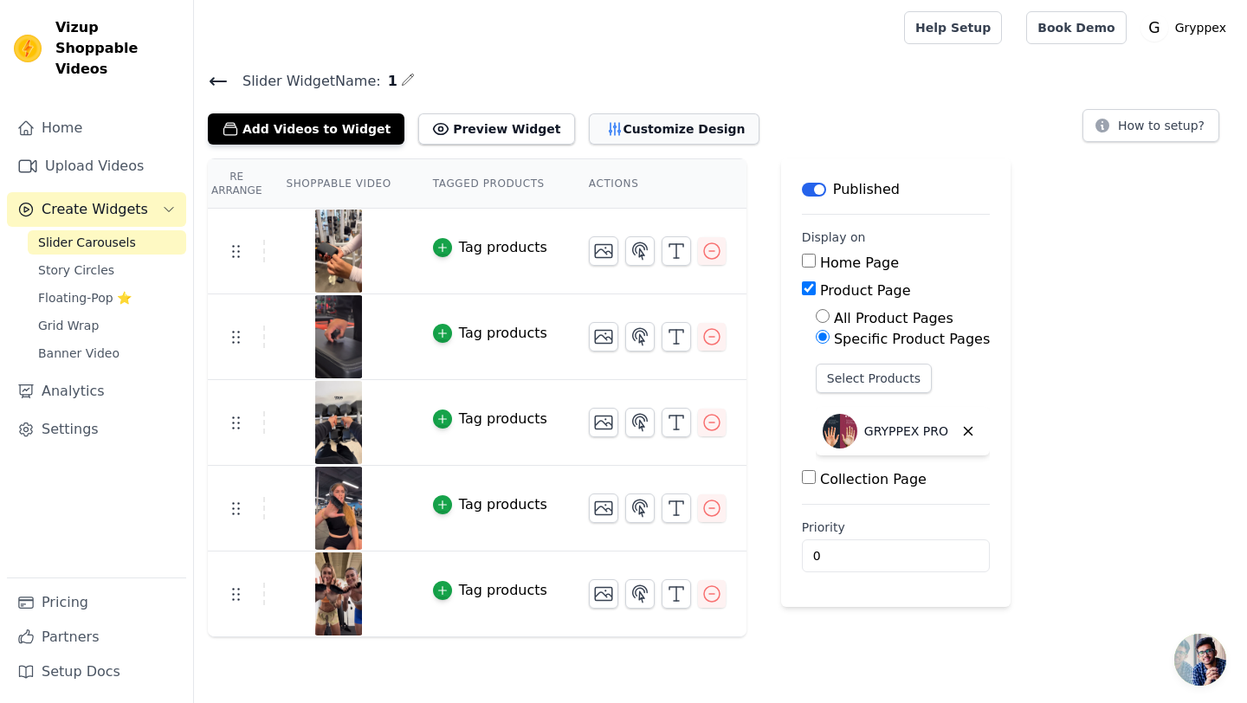
click at [609, 132] on icon "button" at bounding box center [614, 129] width 11 height 12
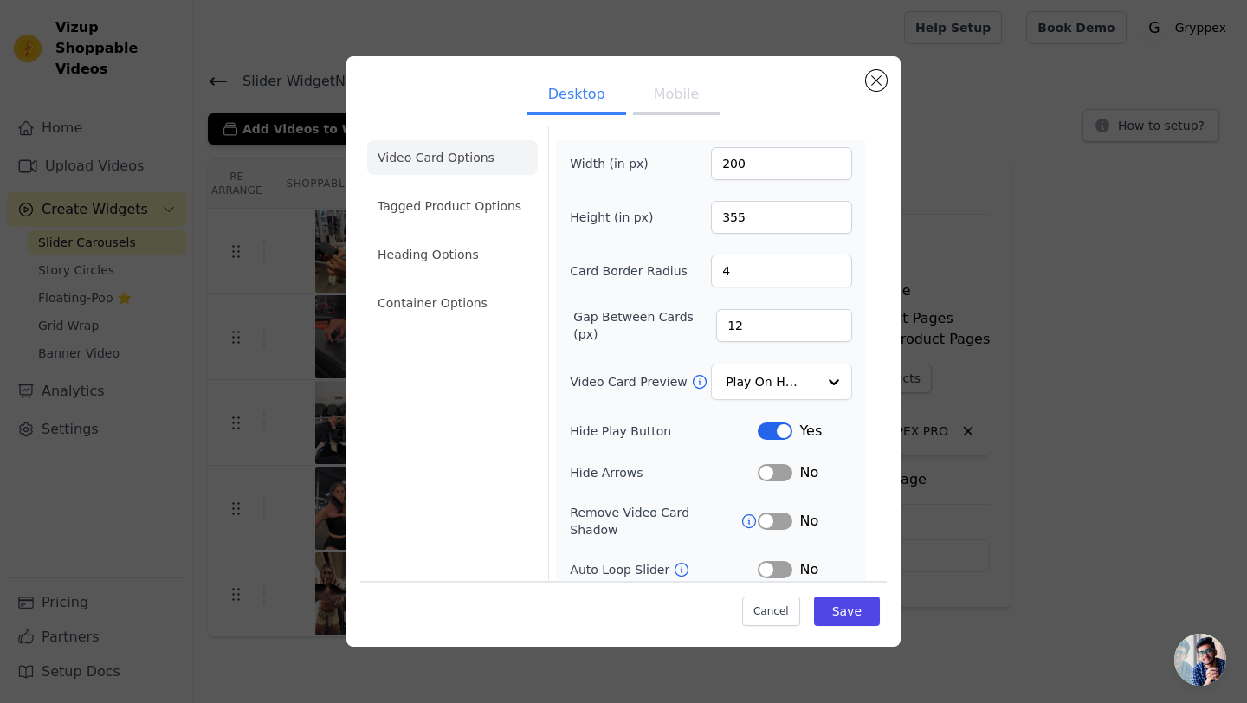
click at [683, 106] on button "Mobile" at bounding box center [676, 96] width 87 height 38
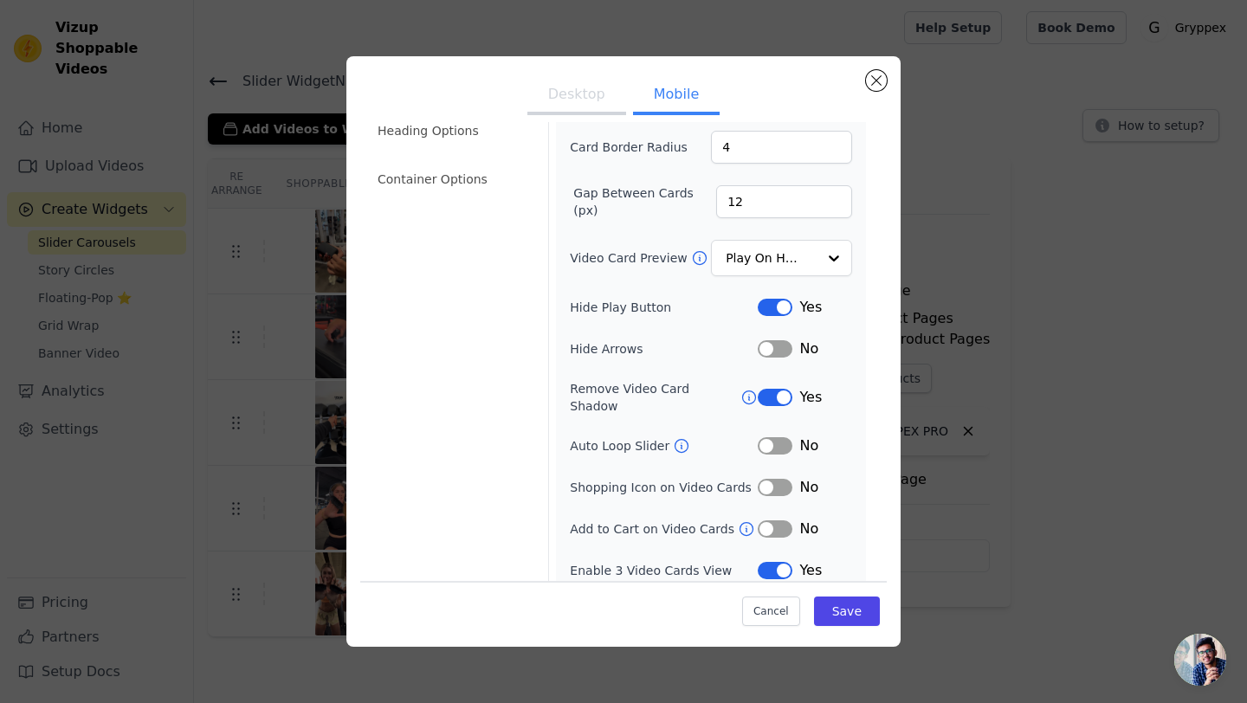
click at [774, 395] on button "Label" at bounding box center [775, 397] width 35 height 17
click at [848, 614] on button "Save" at bounding box center [847, 611] width 66 height 29
